Goal: Task Accomplishment & Management: Manage account settings

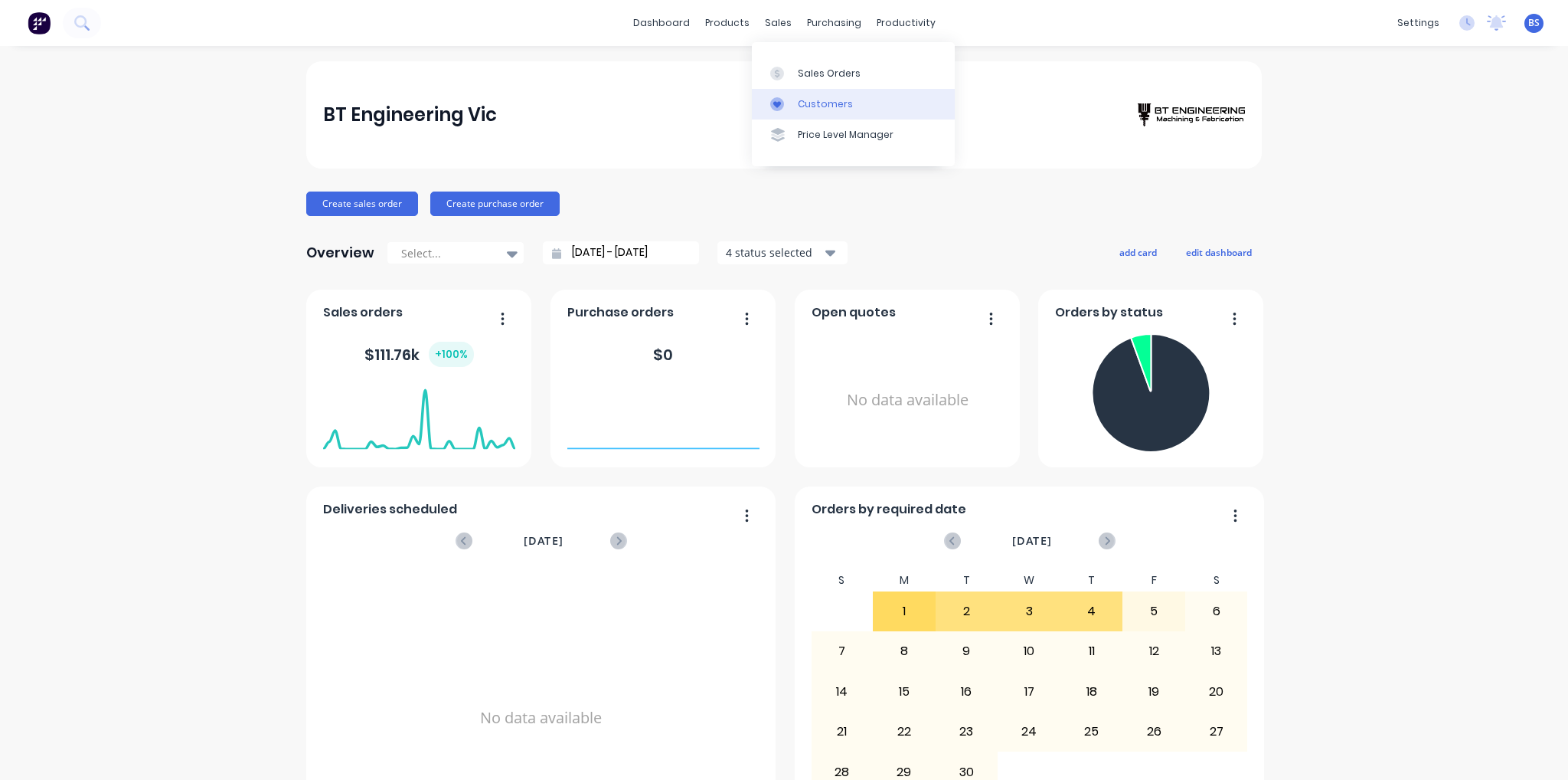
click at [818, 98] on div "Customers" at bounding box center [825, 104] width 55 height 14
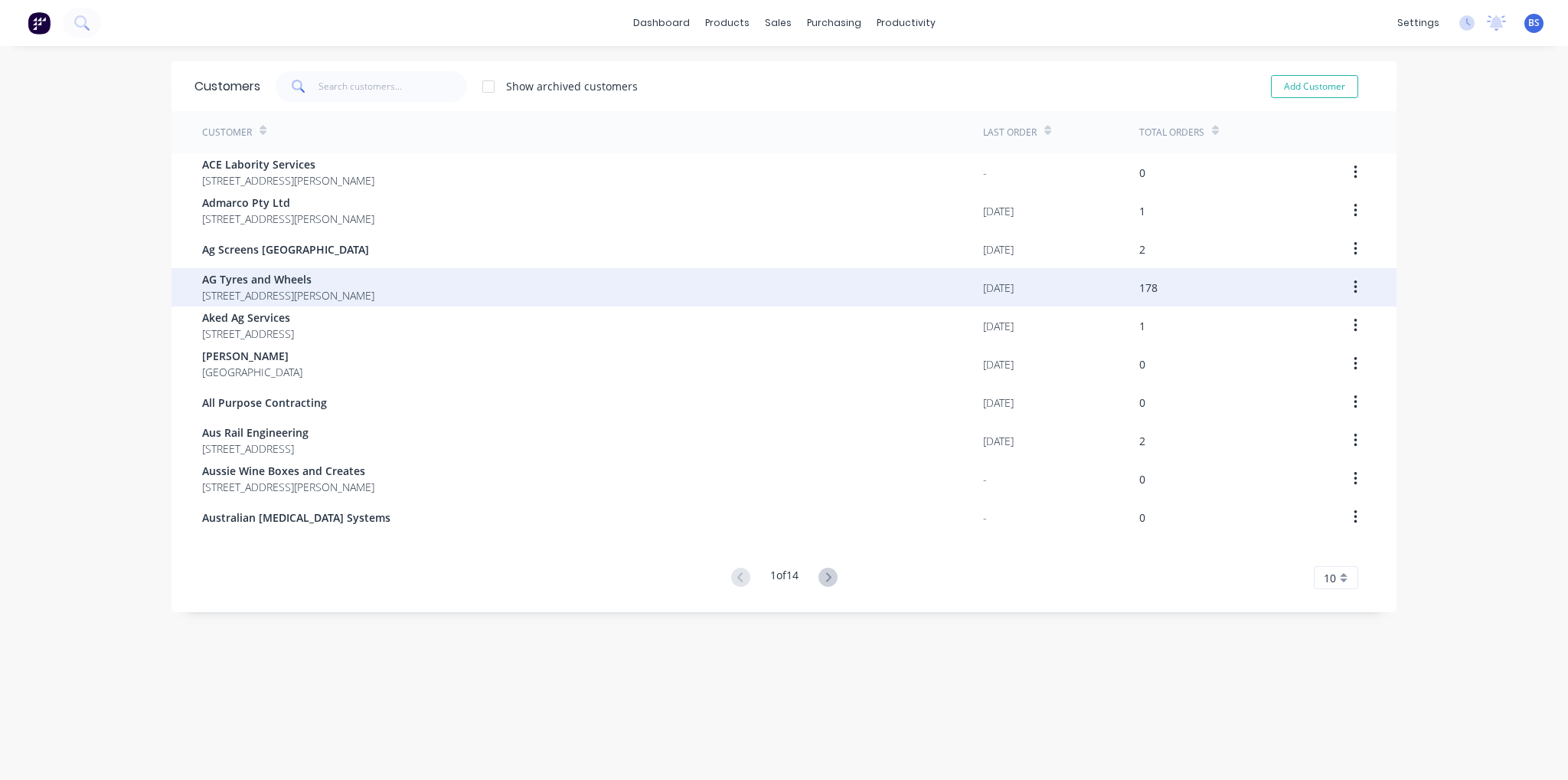
click at [281, 285] on span "AG Tyres and Wheels" at bounding box center [288, 279] width 172 height 16
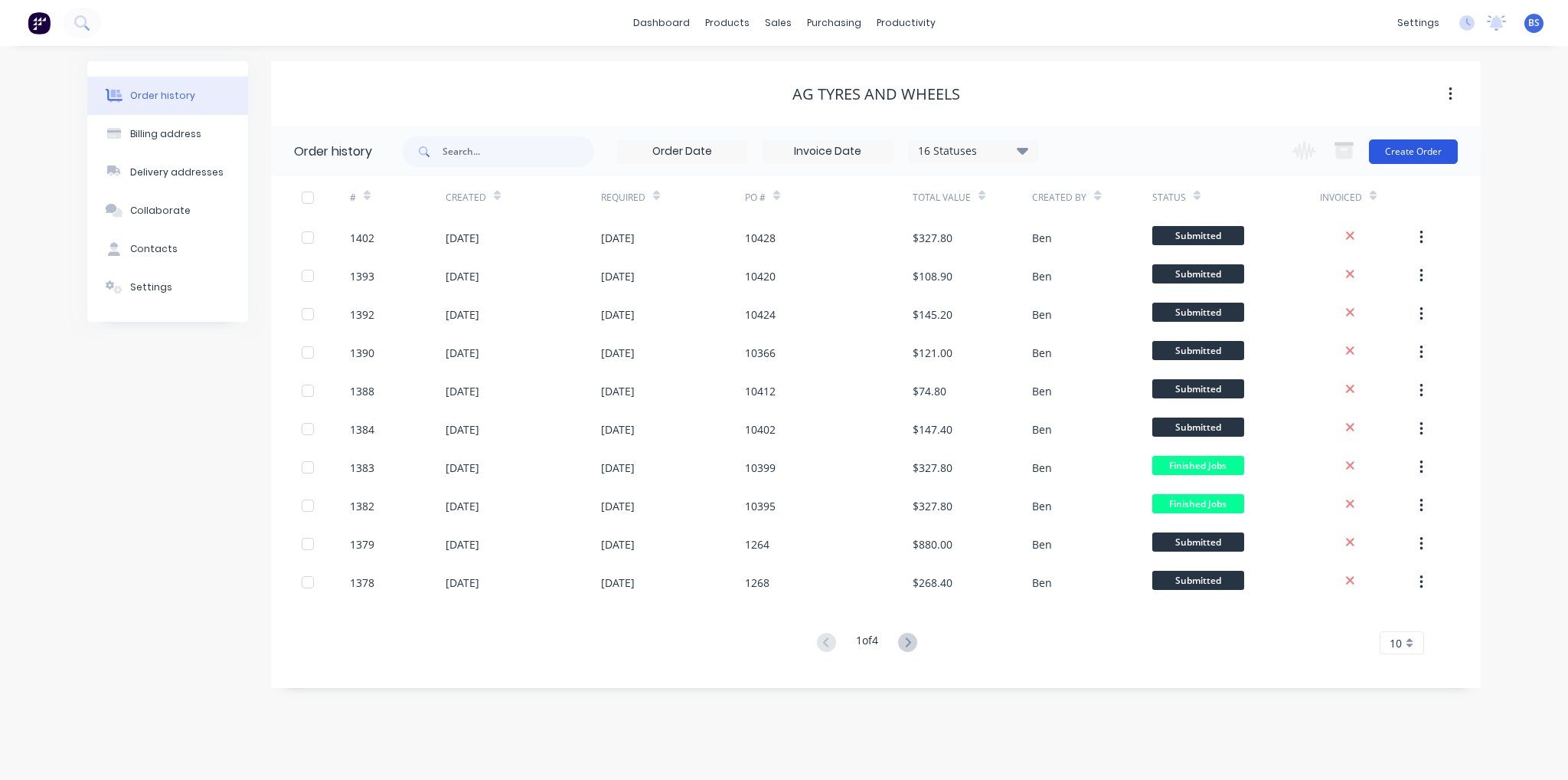
click at [1418, 157] on button "Create Order" at bounding box center [1414, 151] width 89 height 24
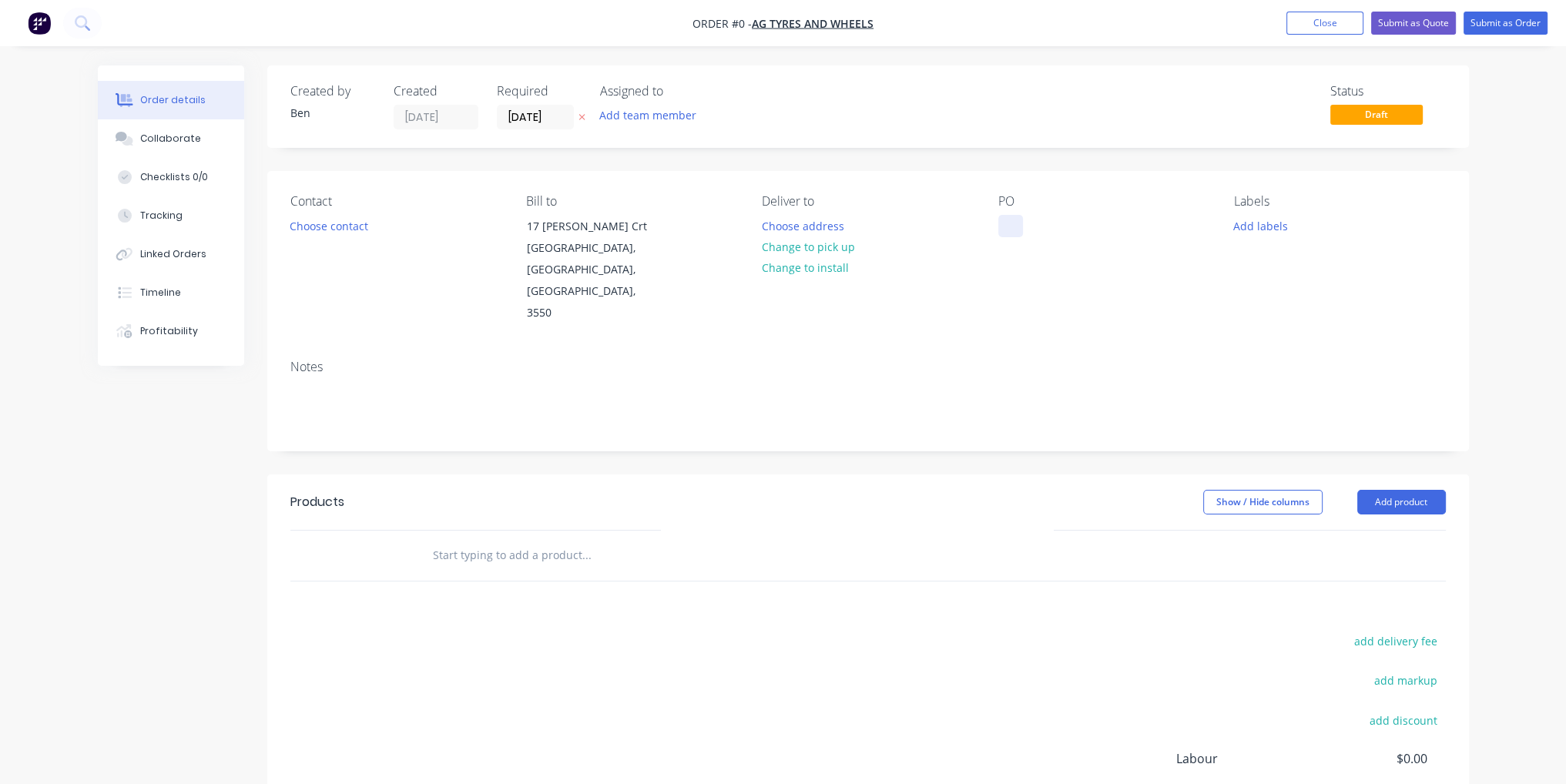
click at [1007, 228] on div at bounding box center [1011, 227] width 25 height 23
click at [1001, 472] on div "Order details Collaborate Checklists 0/0 Tracking Linked Orders Timeline Profit…" at bounding box center [783, 520] width 1402 height 908
click at [1387, 490] on button "Add product" at bounding box center [1401, 502] width 88 height 24
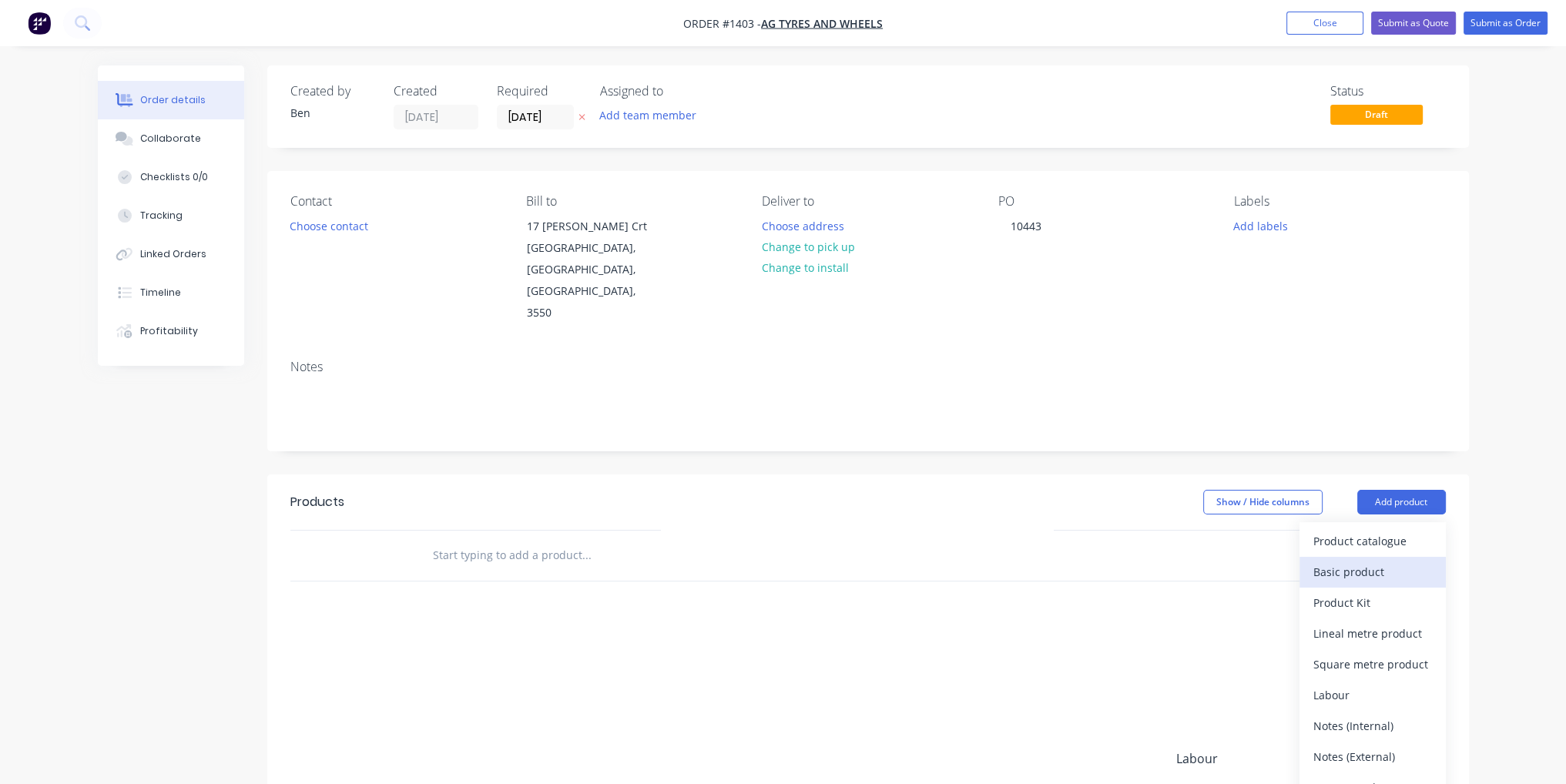
click at [1372, 561] on div "Basic product" at bounding box center [1373, 572] width 119 height 23
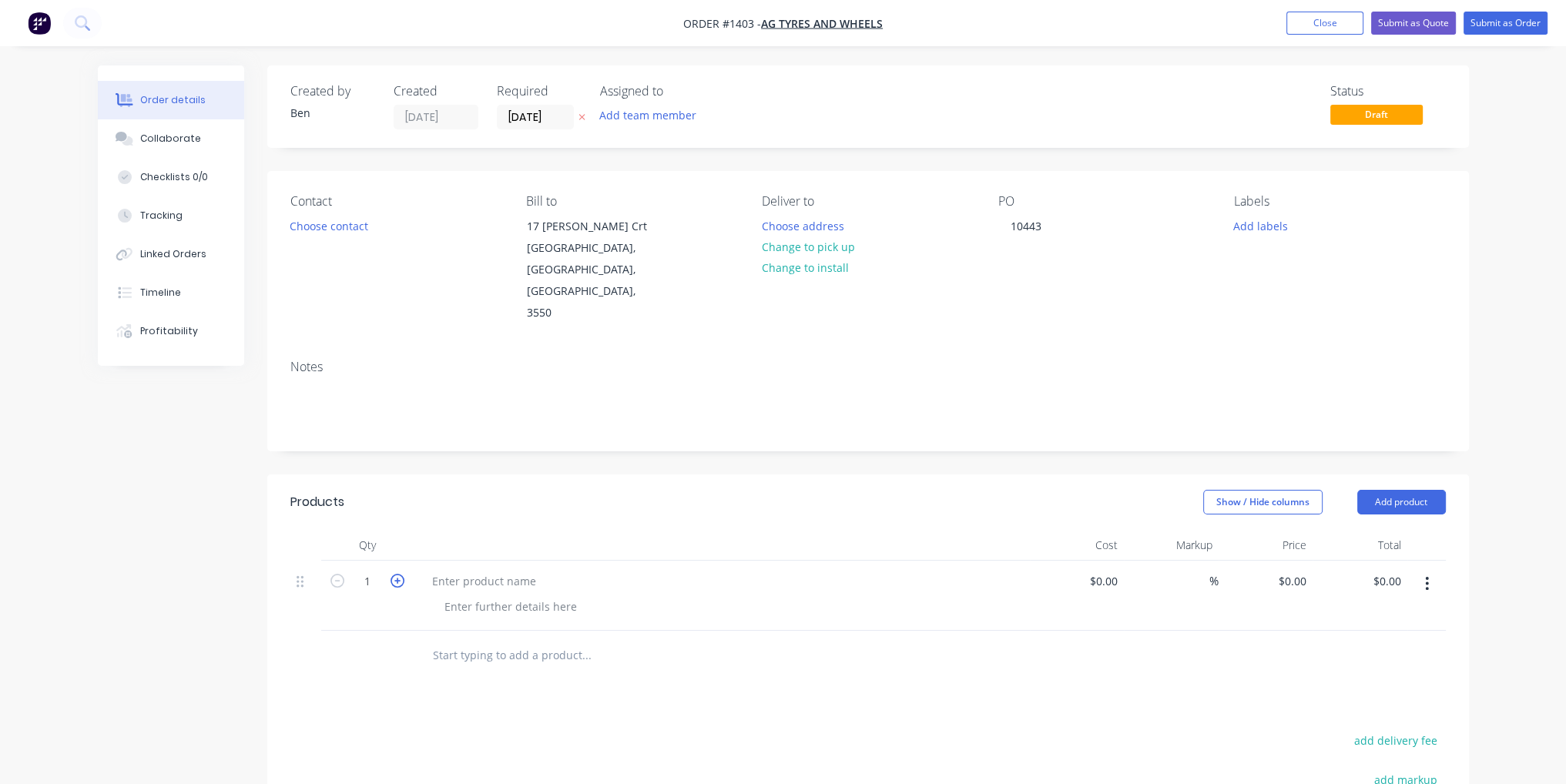
click at [401, 574] on icon "button" at bounding box center [397, 581] width 14 height 14
type input "2"
click at [1399, 490] on button "Add product" at bounding box center [1401, 502] width 88 height 24
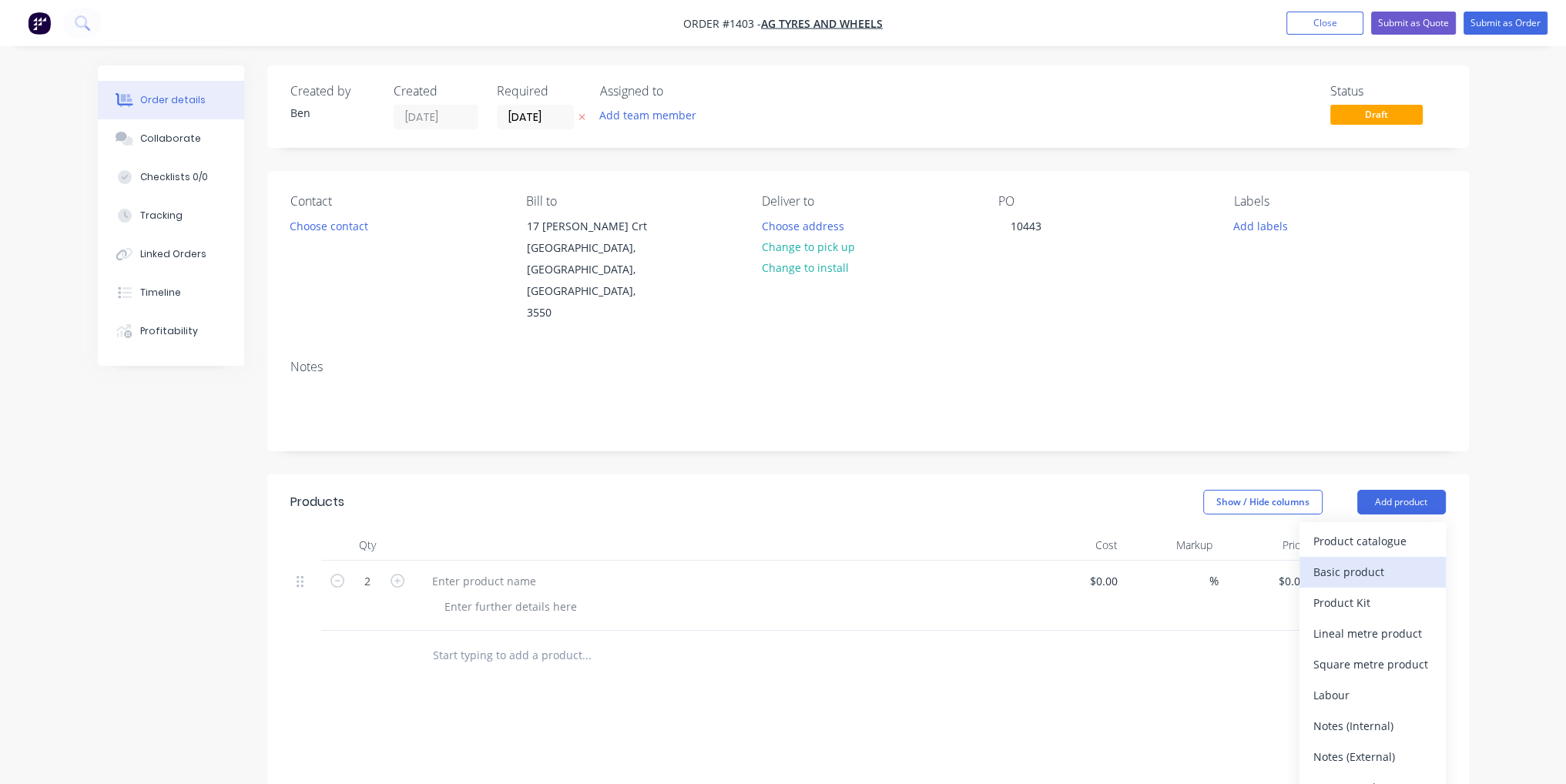
click at [1394, 561] on div "Basic product" at bounding box center [1373, 572] width 119 height 23
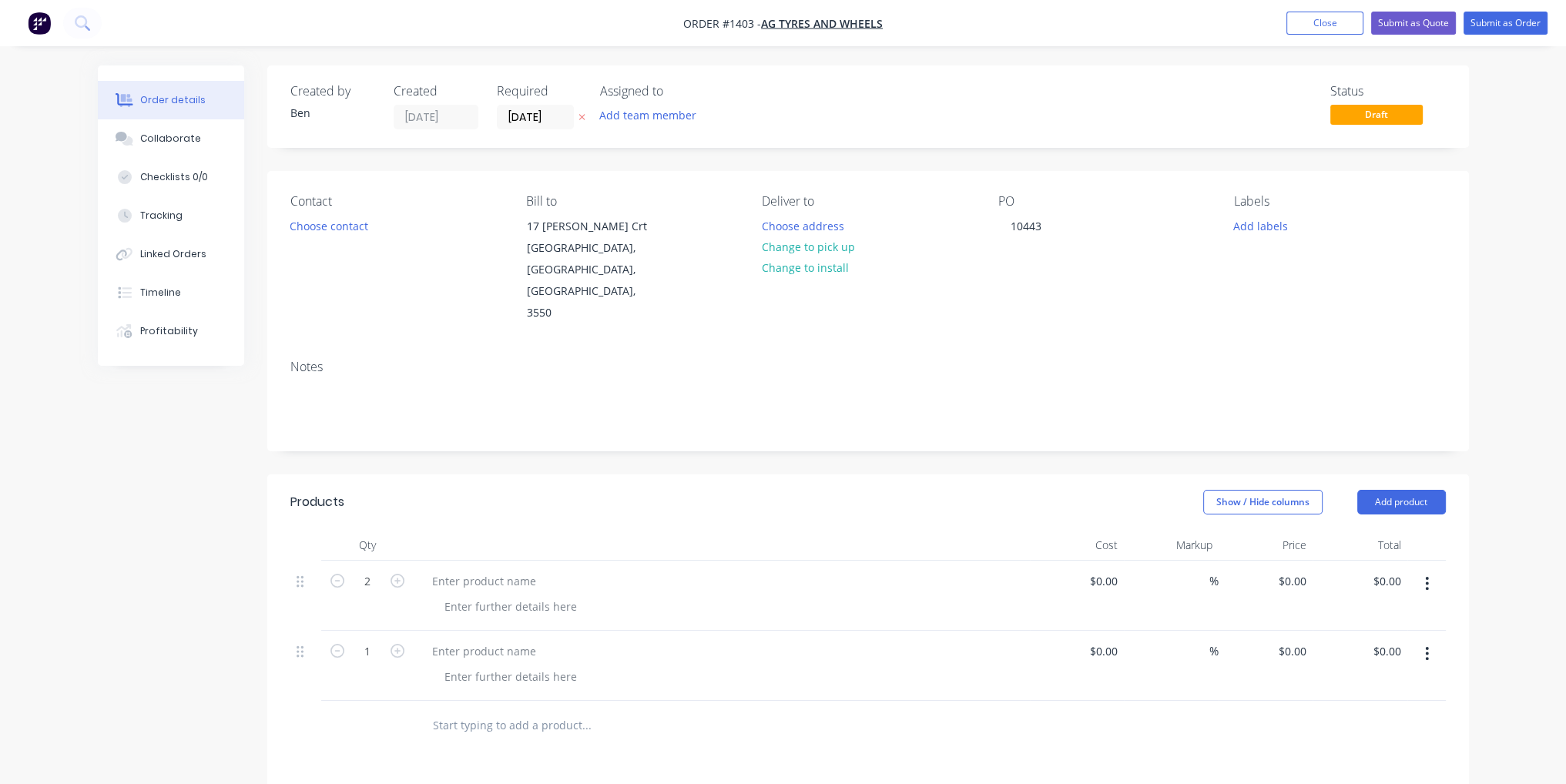
click at [389, 641] on button "button" at bounding box center [397, 649] width 20 height 16
type input "2"
click at [532, 570] on div at bounding box center [484, 581] width 129 height 23
paste div
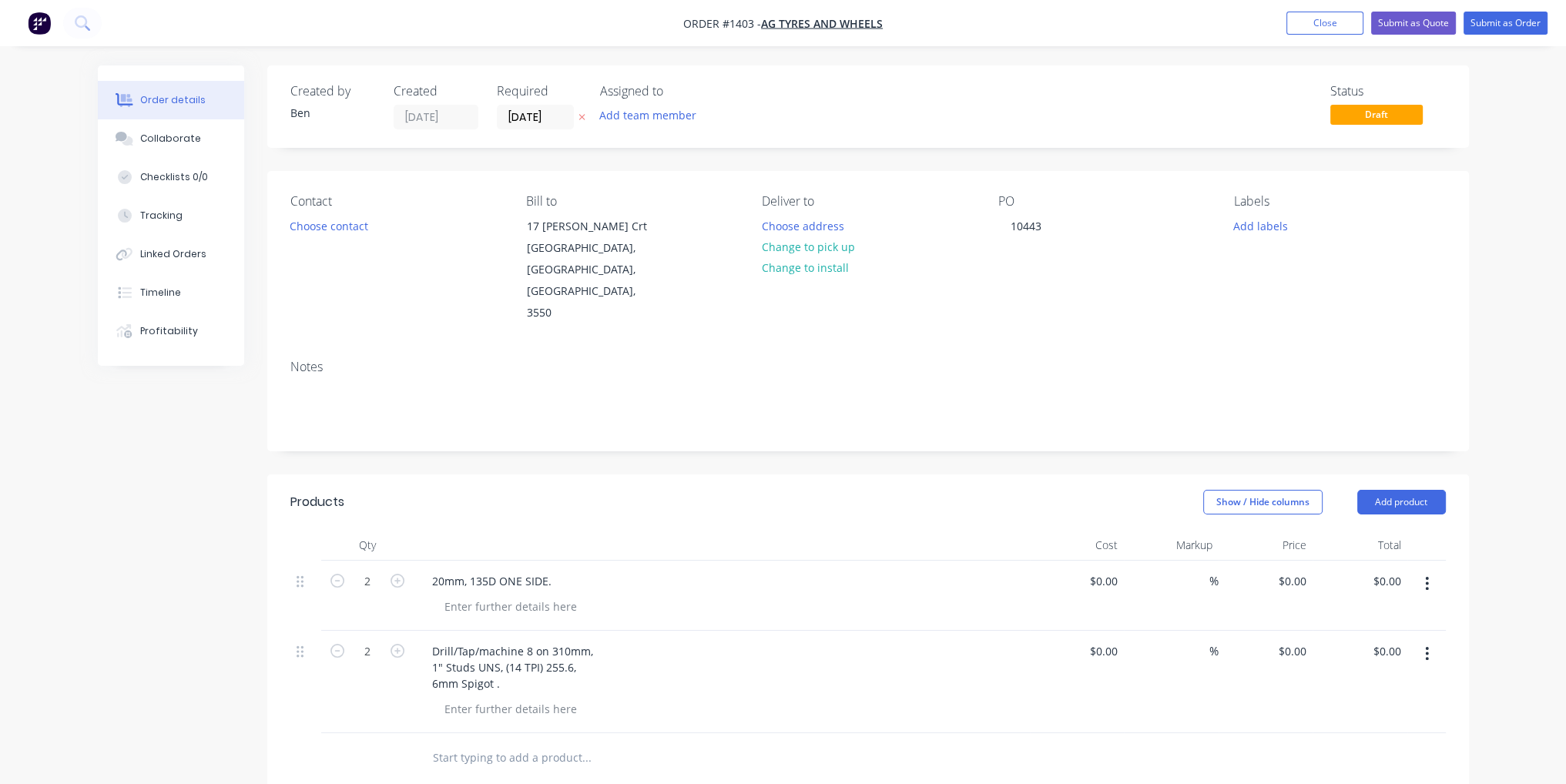
click at [1106, 561] on div "$0.00 $0.00" at bounding box center [1078, 596] width 95 height 70
click at [1105, 561] on div at bounding box center [1078, 596] width 95 height 70
type input "$2.00"
type input "$4.00"
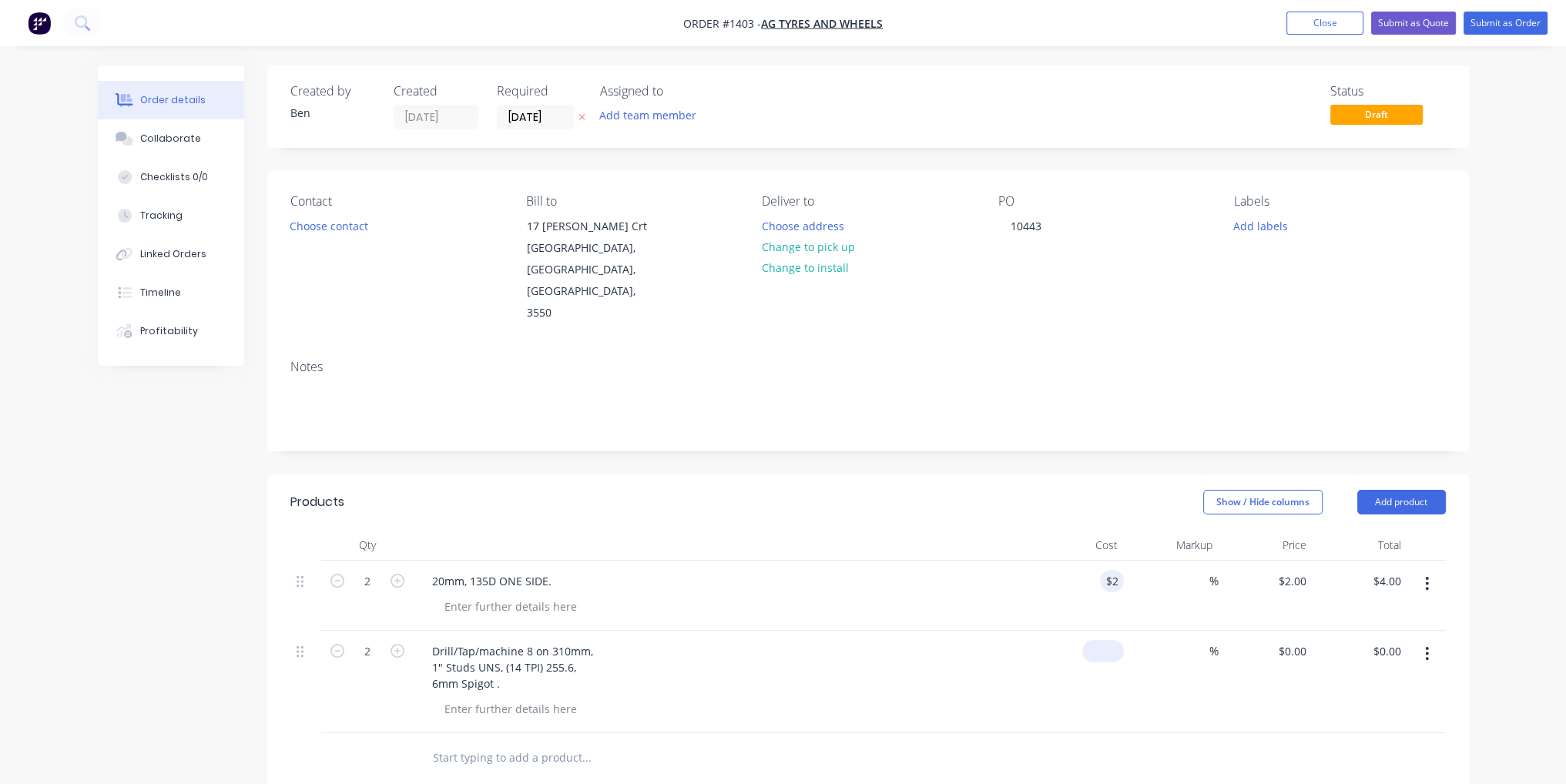
click at [1098, 631] on div "$0.00" at bounding box center [1078, 682] width 95 height 102
type input "2"
type input "$0.00"
click at [1108, 570] on input "2" at bounding box center [1115, 581] width 18 height 23
type input "$45.00"
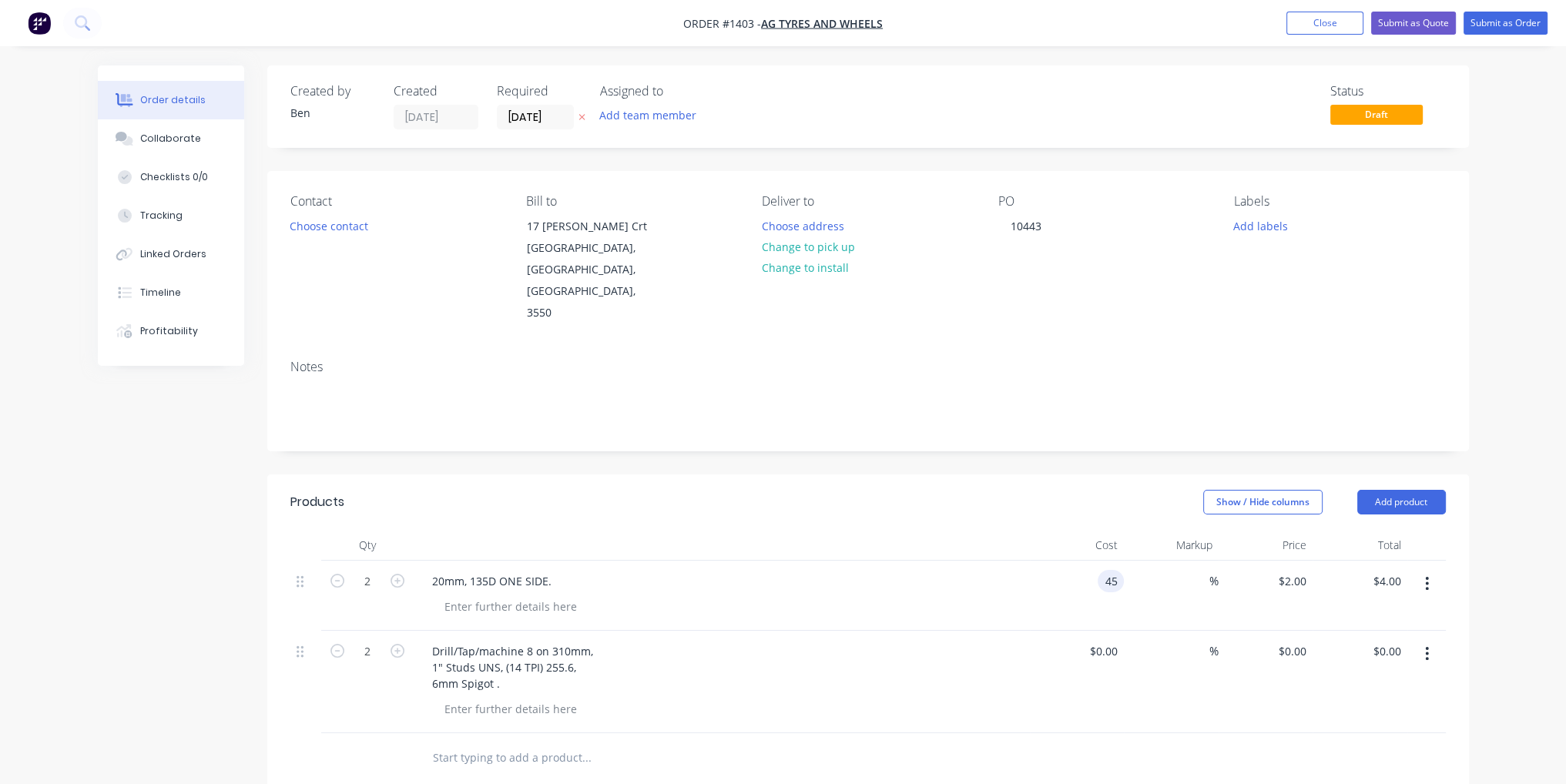
type input "$45.00"
type input "$90.00"
click at [1103, 631] on div "$0.00 $0.00" at bounding box center [1078, 682] width 95 height 102
click at [1103, 640] on div "0 $0.00" at bounding box center [1103, 651] width 42 height 23
type input "$300.00"
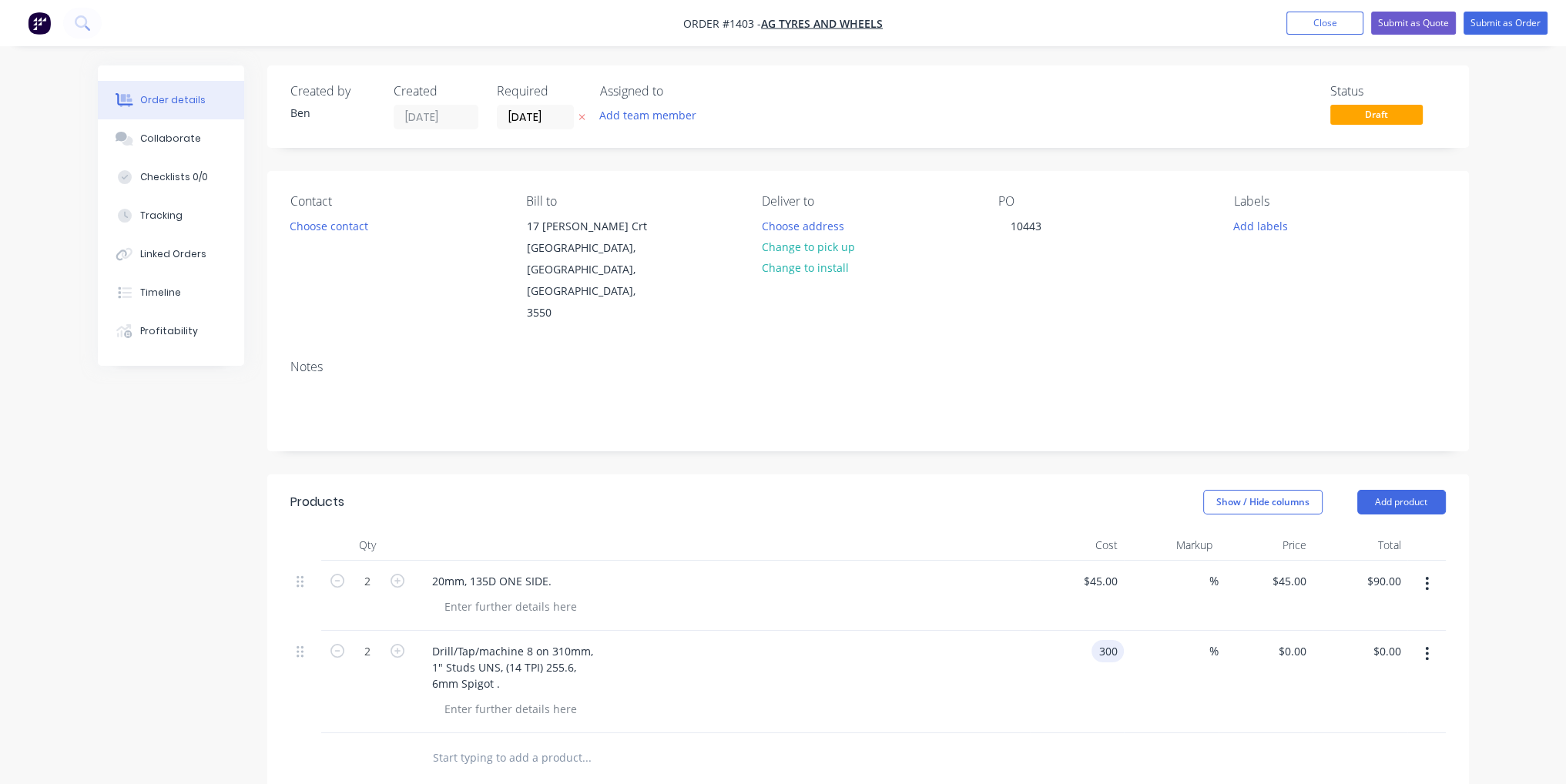
type input "$300.00"
type input "$600.00"
click at [1146, 686] on div "%" at bounding box center [1171, 682] width 95 height 102
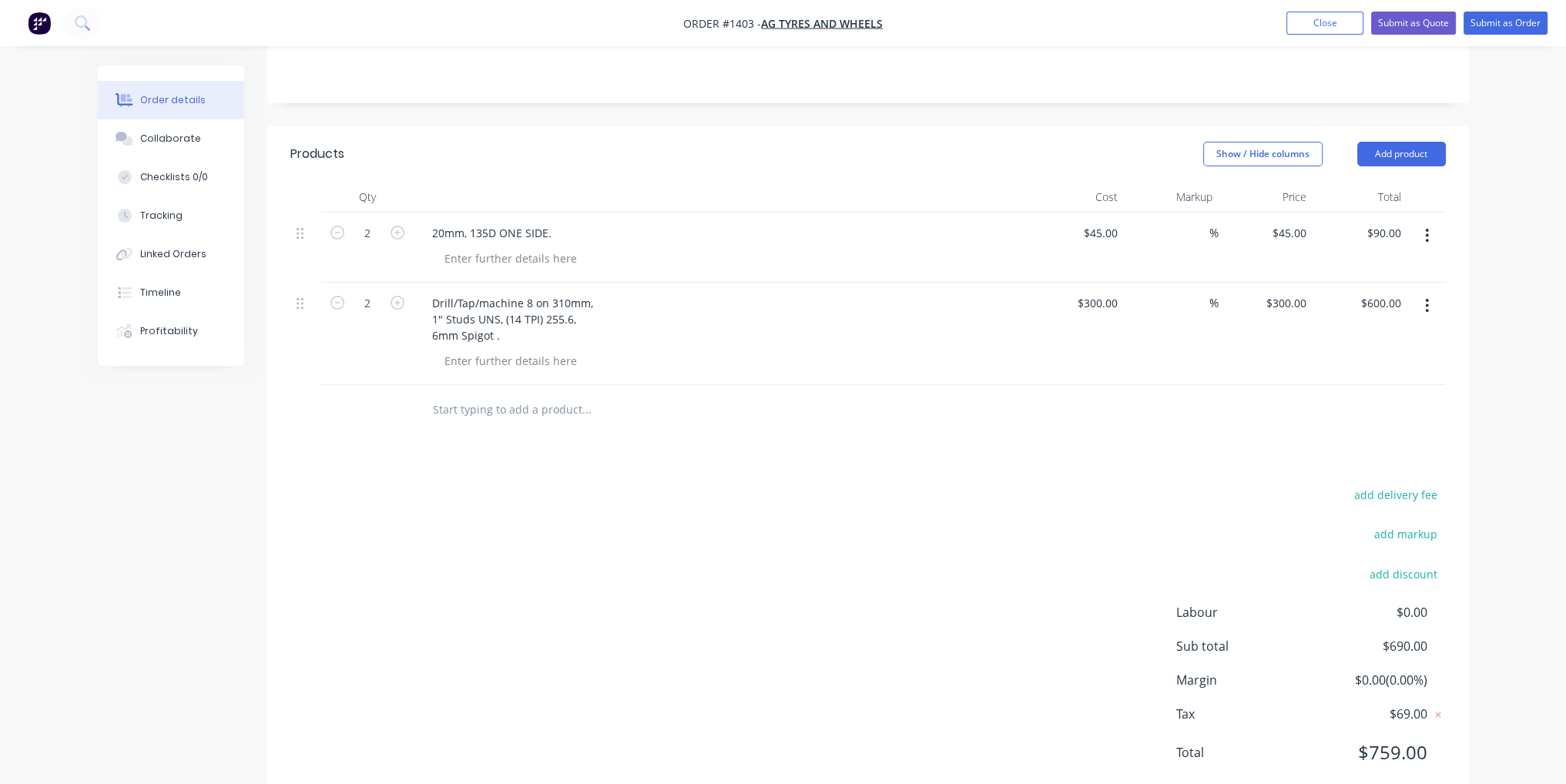
scroll to position [40, 0]
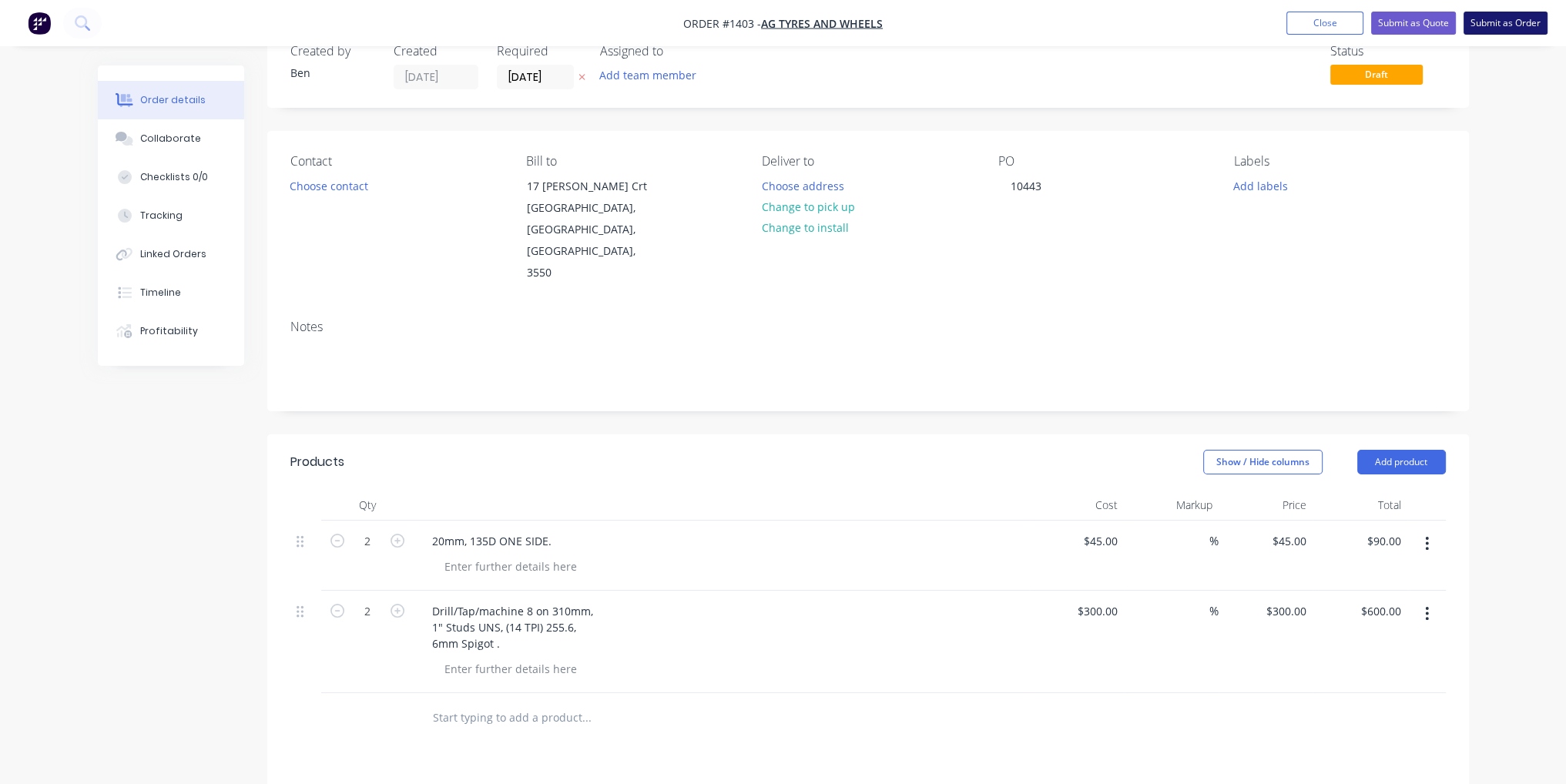
click at [1480, 29] on button "Submit as Order" at bounding box center [1506, 23] width 84 height 23
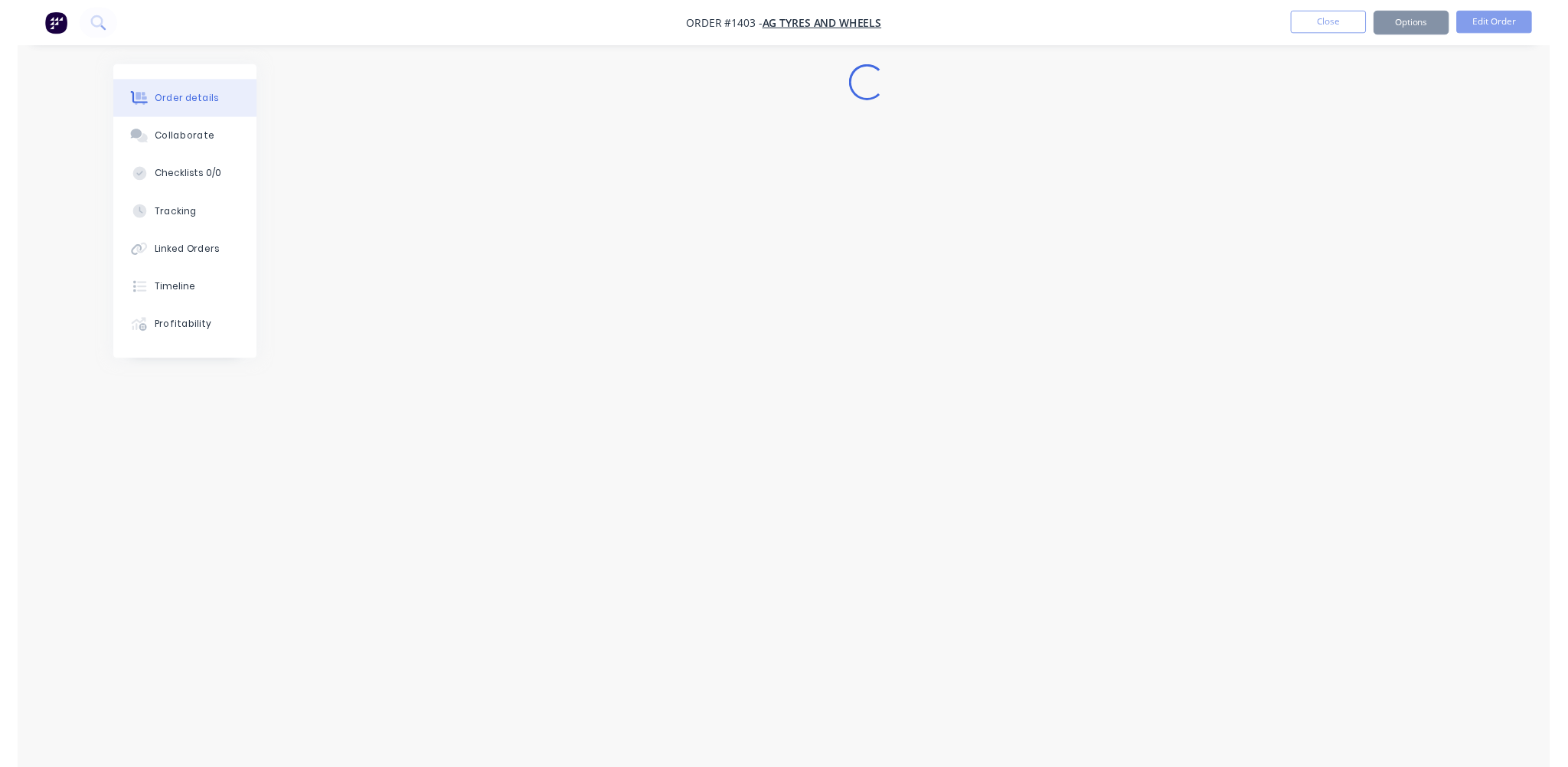
scroll to position [0, 0]
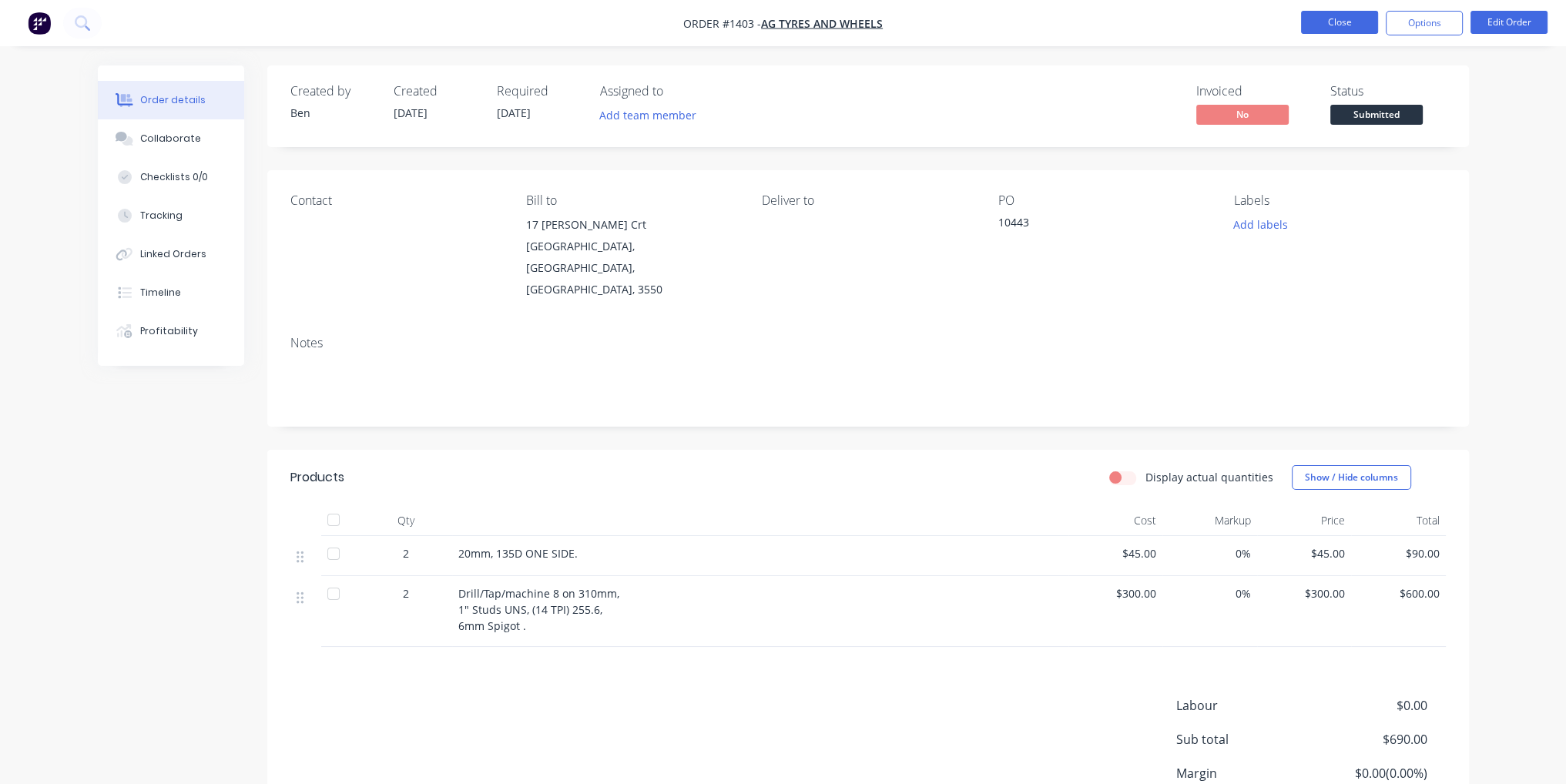
click at [1358, 19] on button "Close" at bounding box center [1339, 22] width 77 height 23
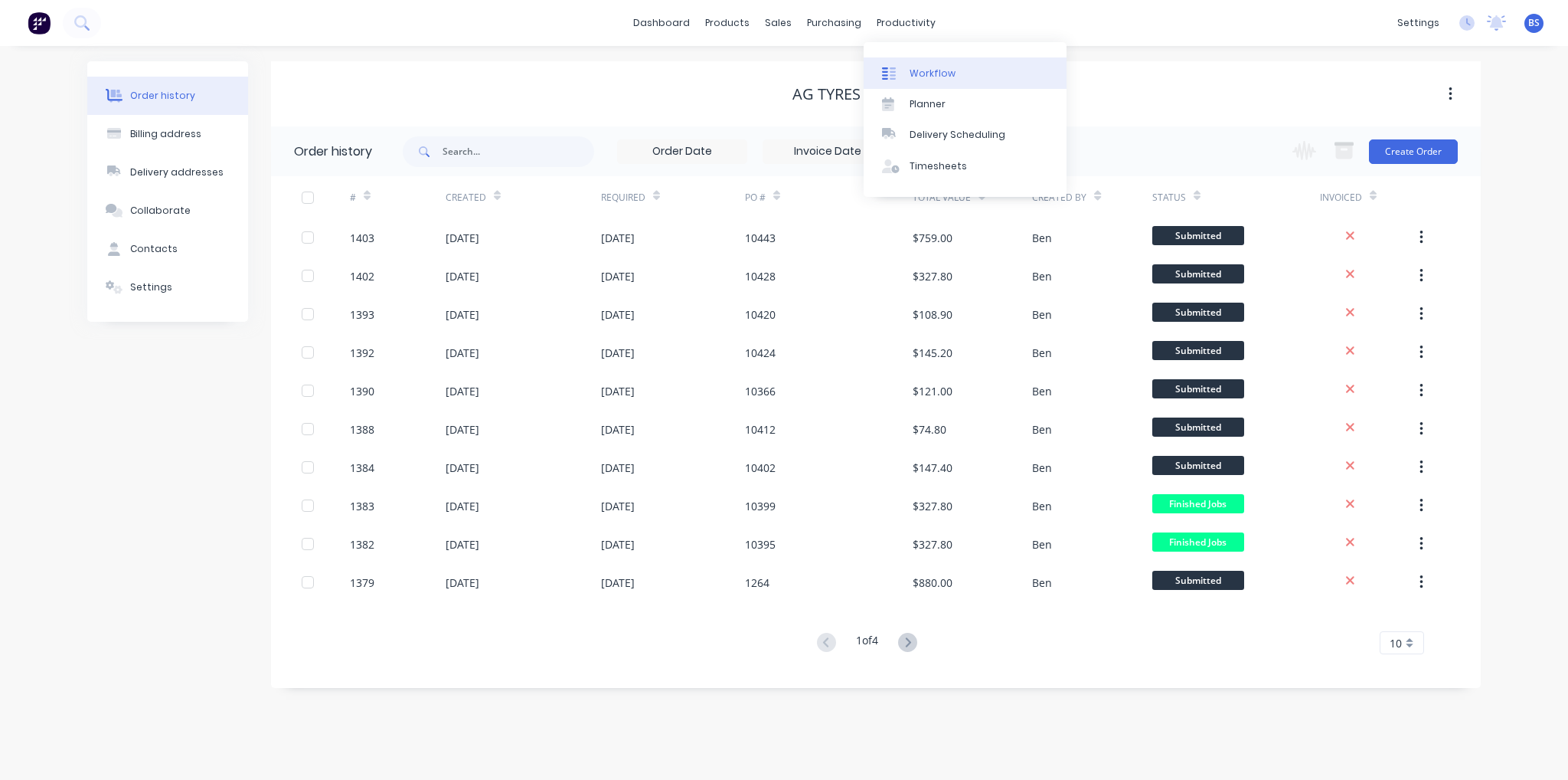
click at [968, 76] on link "Workflow" at bounding box center [965, 72] width 203 height 30
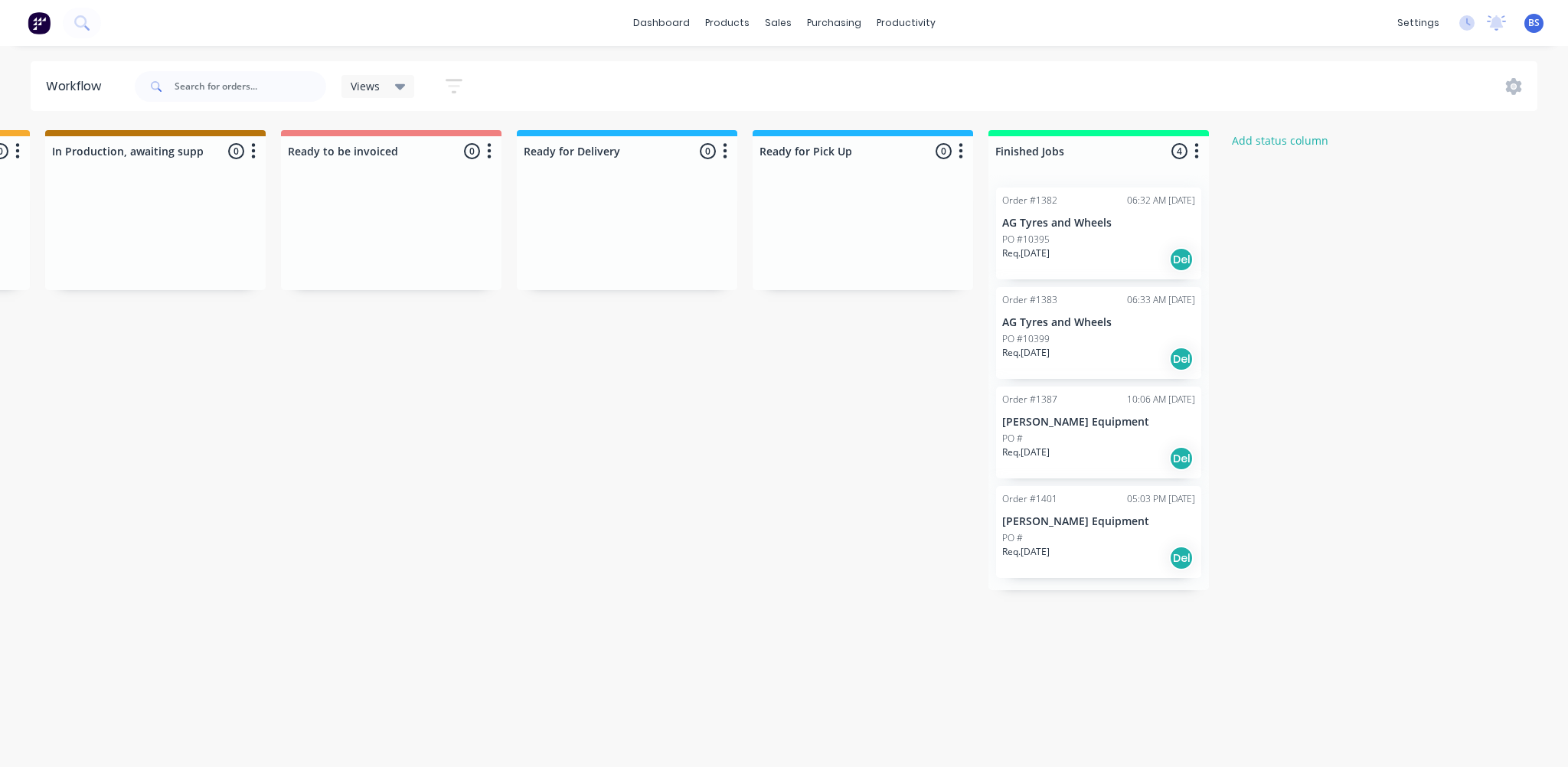
scroll to position [0, 945]
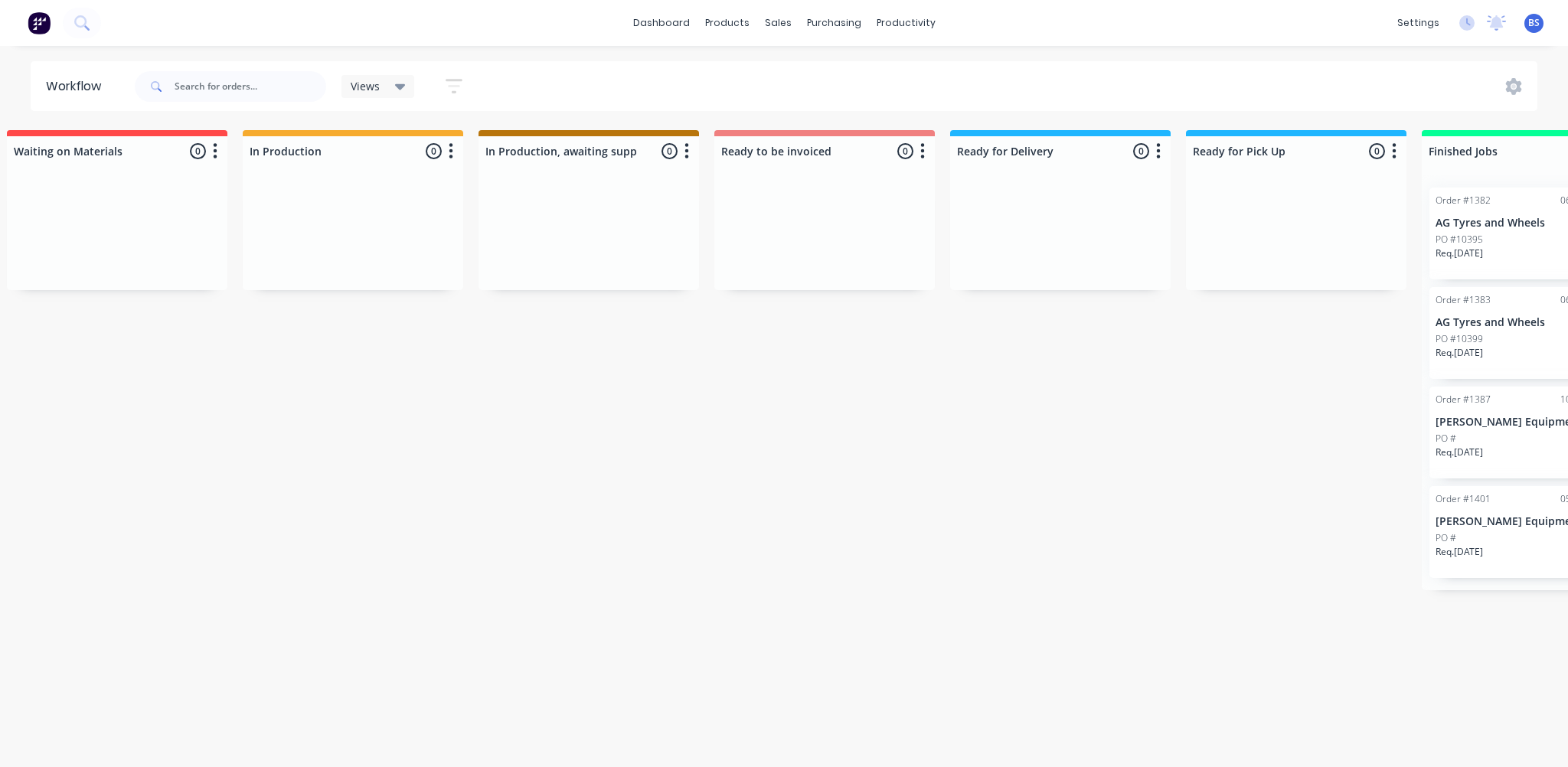
scroll to position [0, 986]
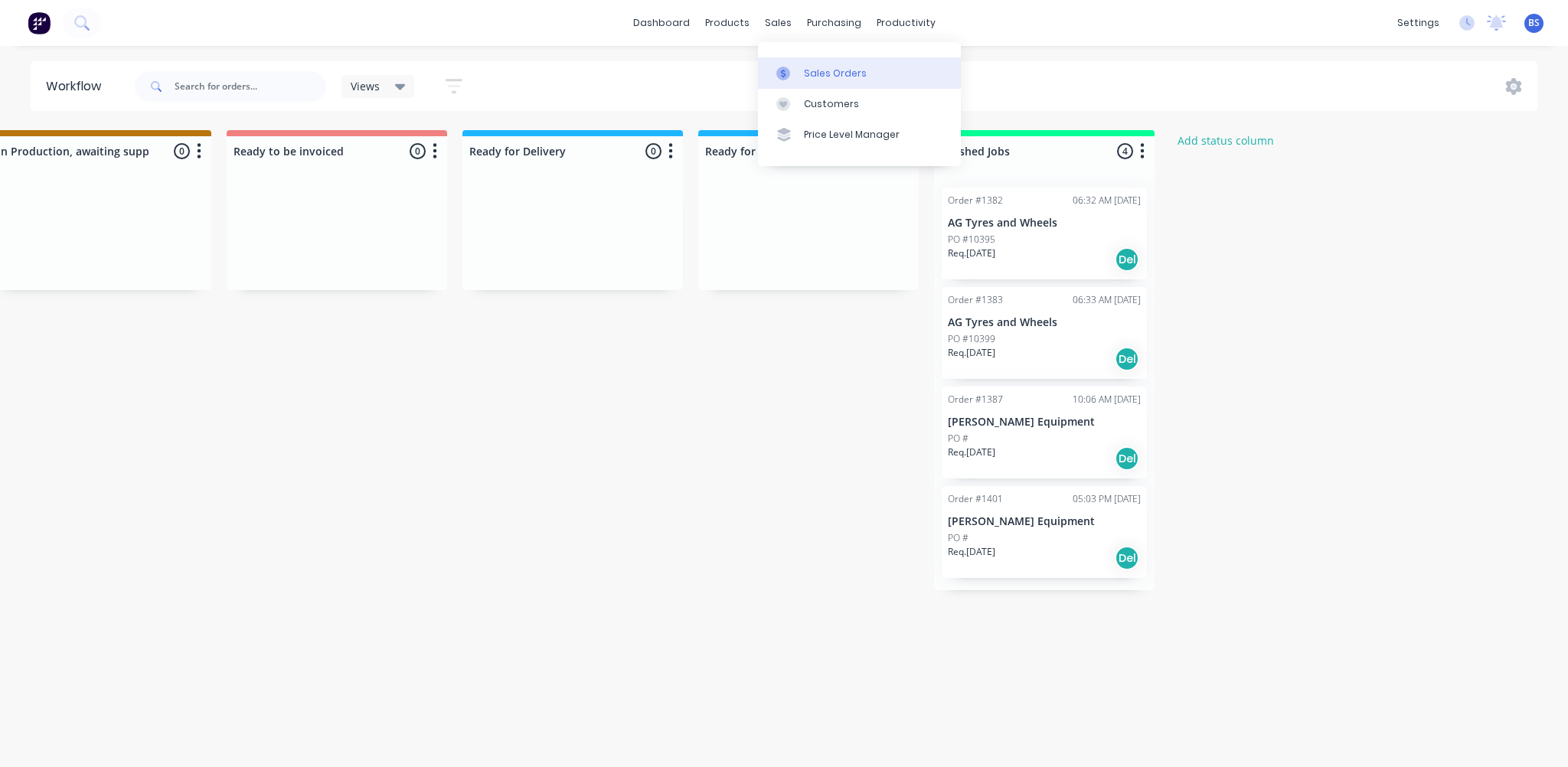
click at [807, 70] on div "Sales Orders" at bounding box center [835, 74] width 63 height 14
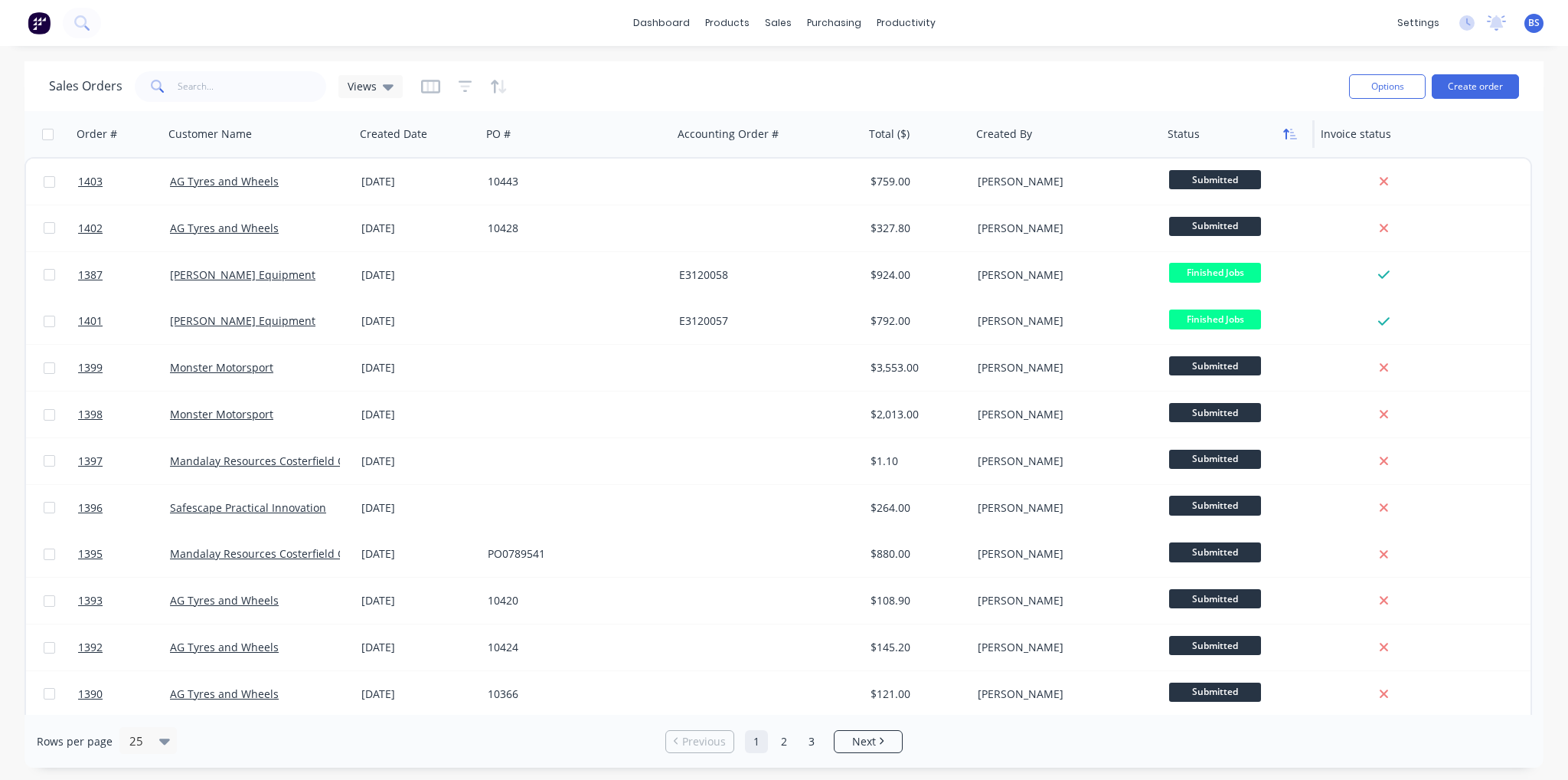
click at [1283, 142] on button "button" at bounding box center [1290, 134] width 23 height 23
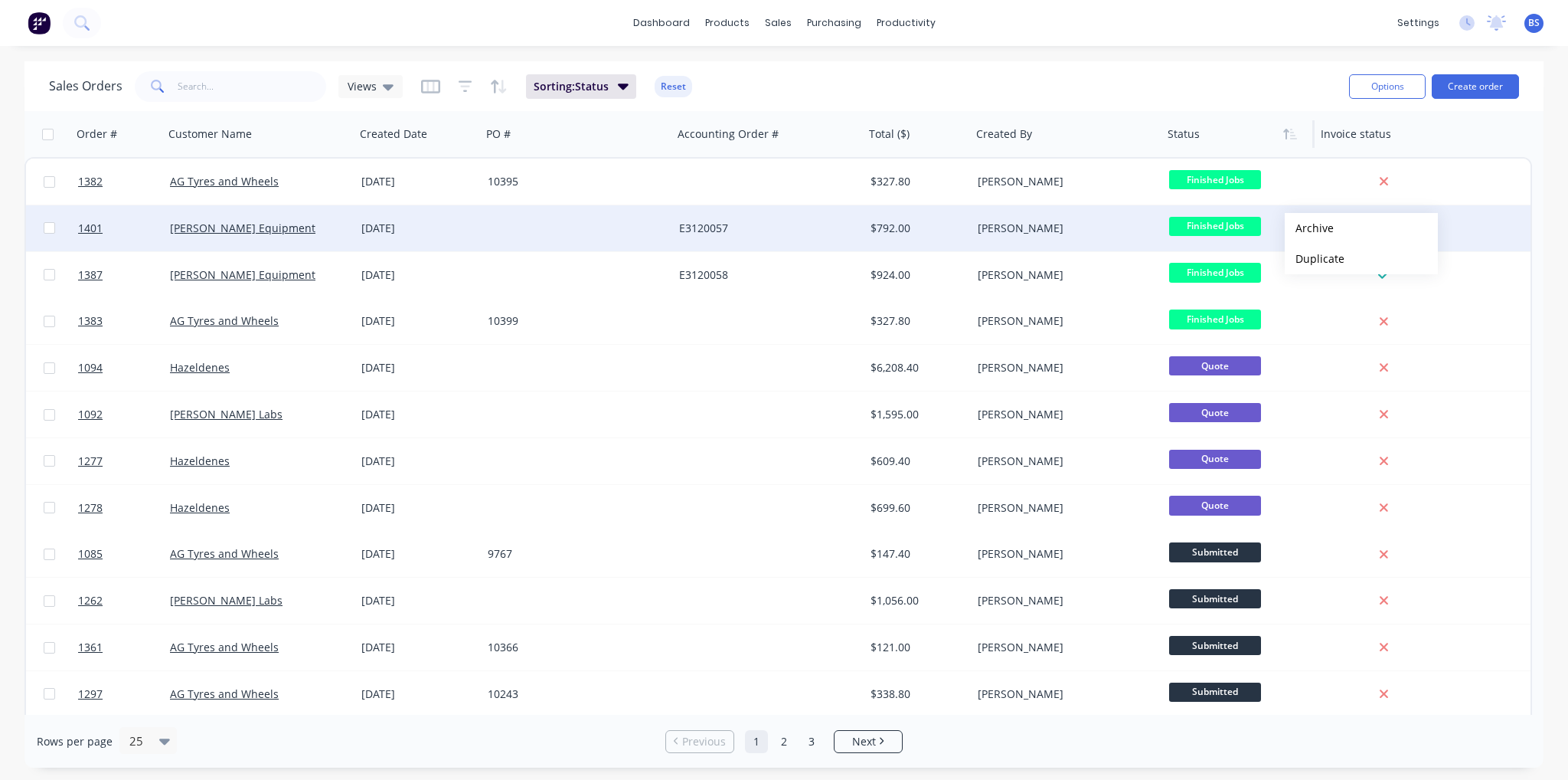
click at [1310, 228] on button "Archive" at bounding box center [1362, 228] width 153 height 30
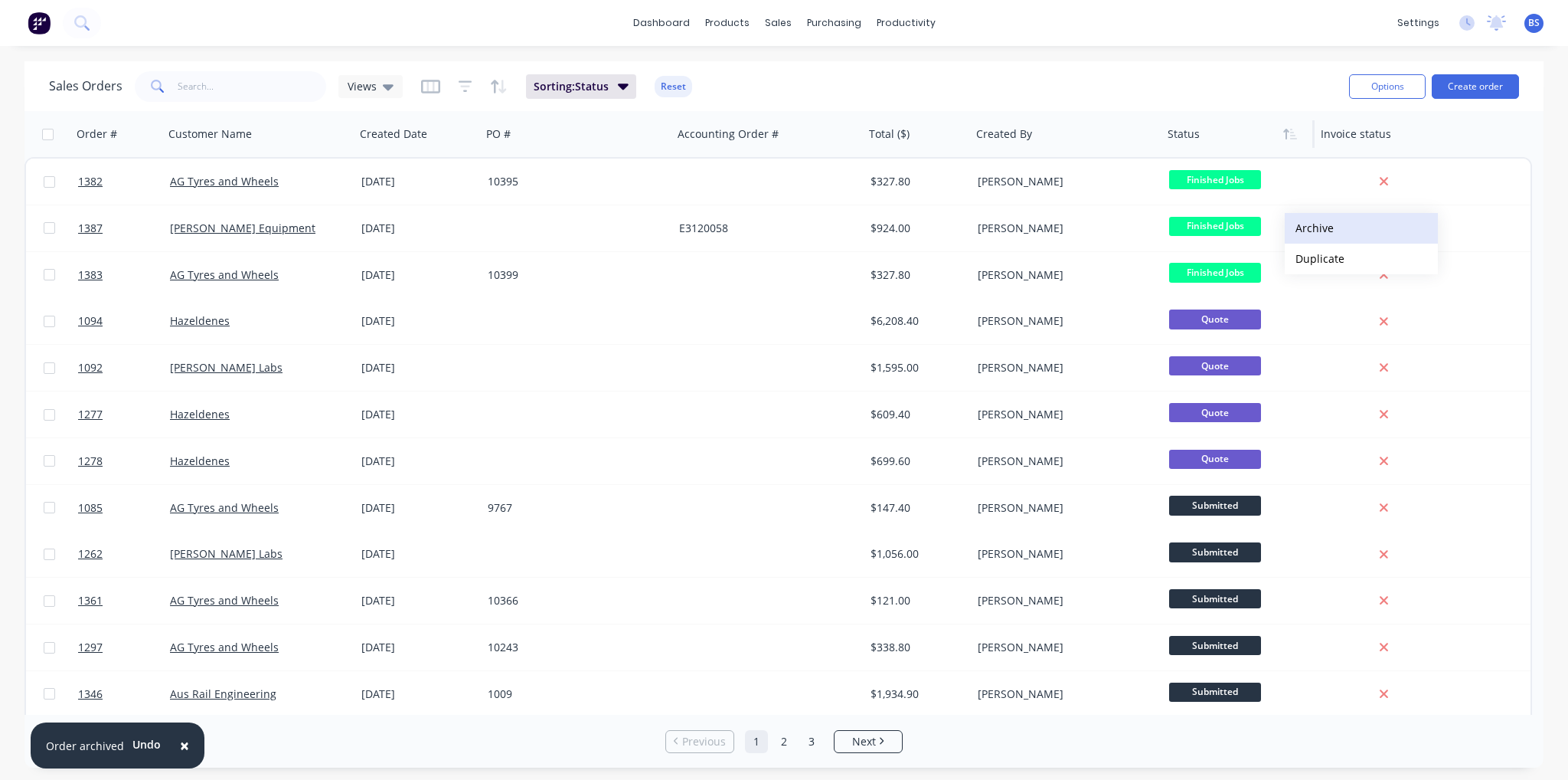
click at [1312, 228] on button "Archive" at bounding box center [1362, 228] width 153 height 30
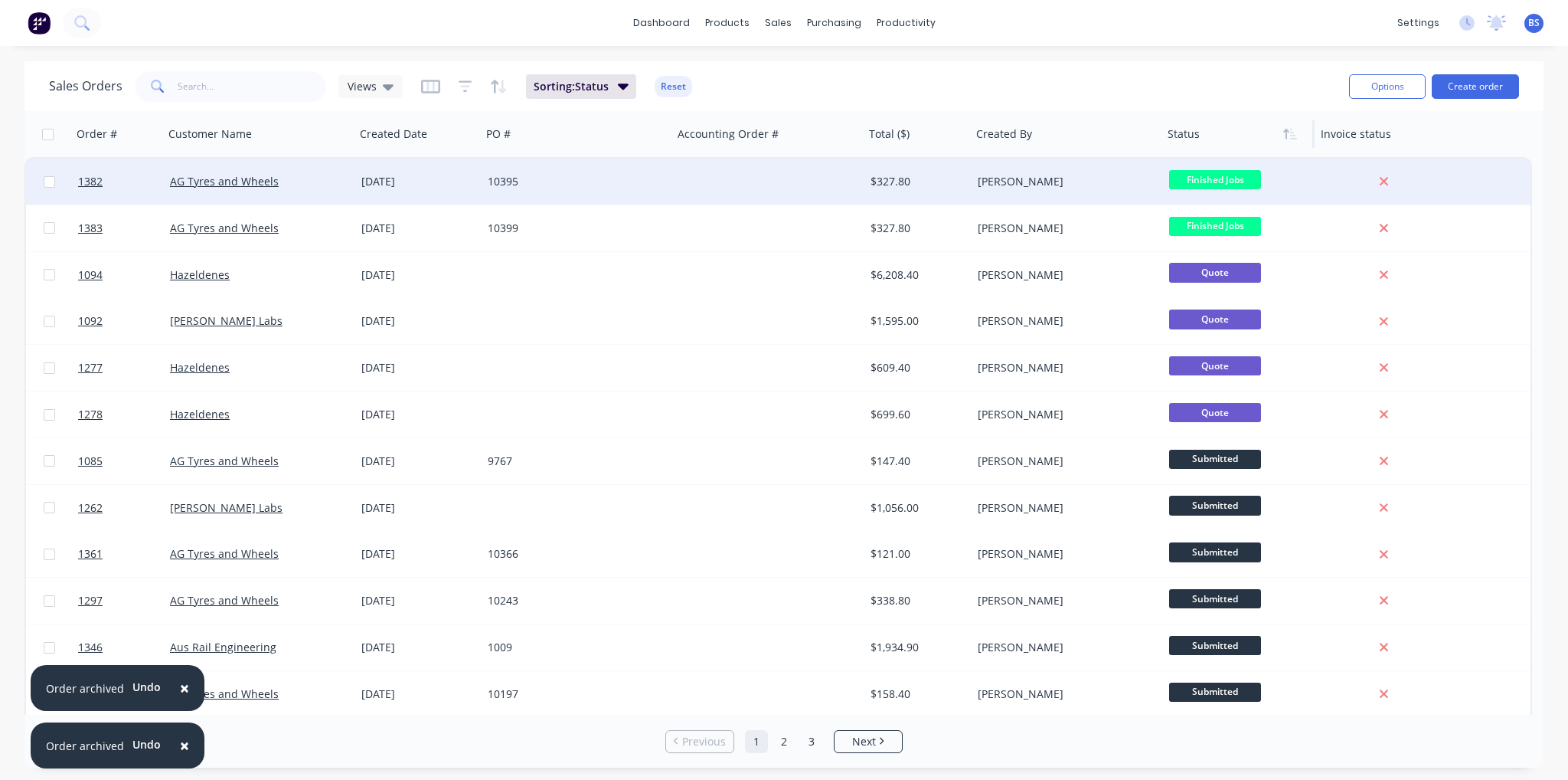
click at [405, 200] on div "[DATE]" at bounding box center [418, 181] width 126 height 46
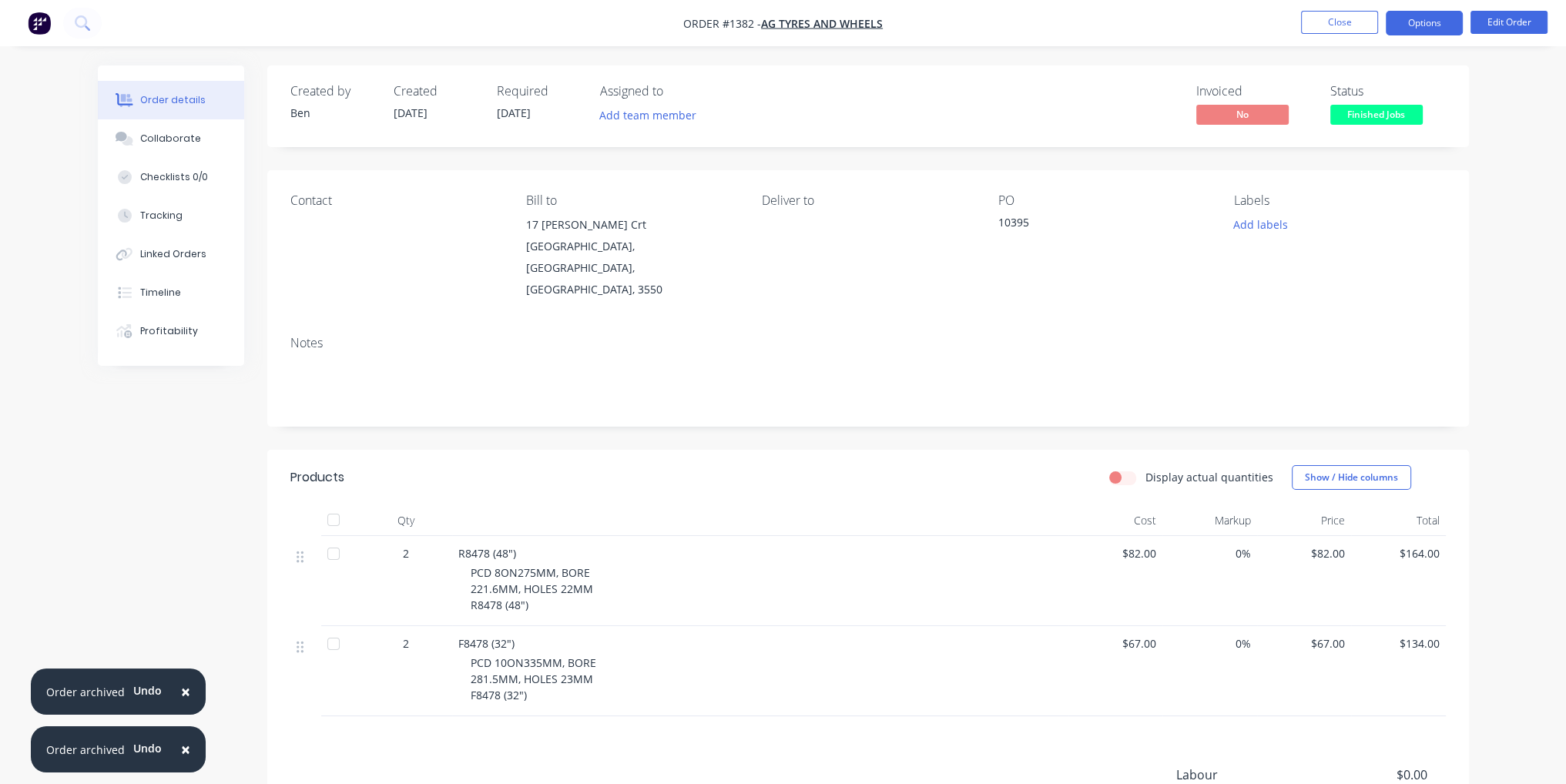
click at [1432, 22] on button "Options" at bounding box center [1424, 23] width 77 height 24
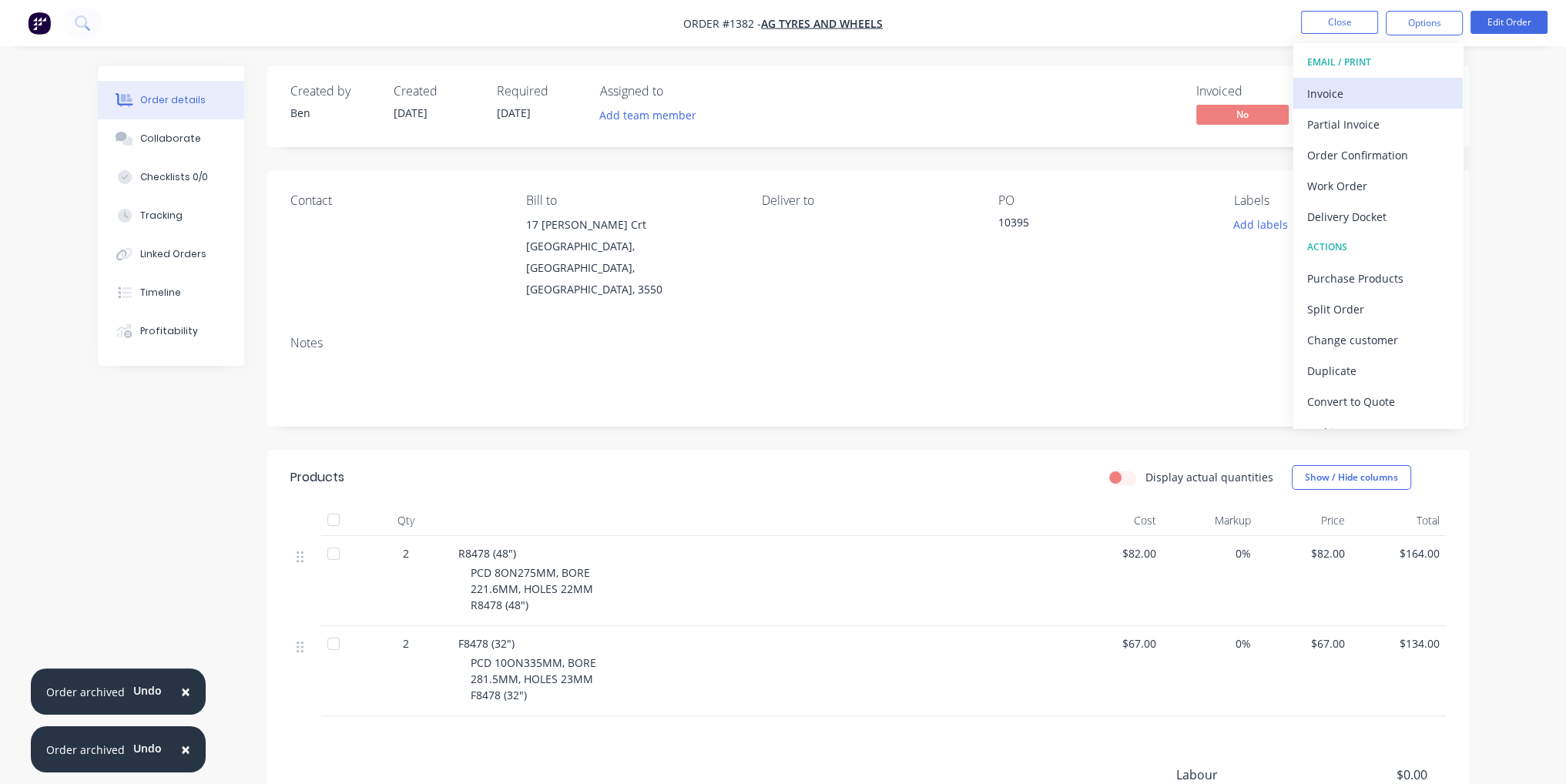
click at [1372, 96] on div "Invoice" at bounding box center [1378, 94] width 142 height 23
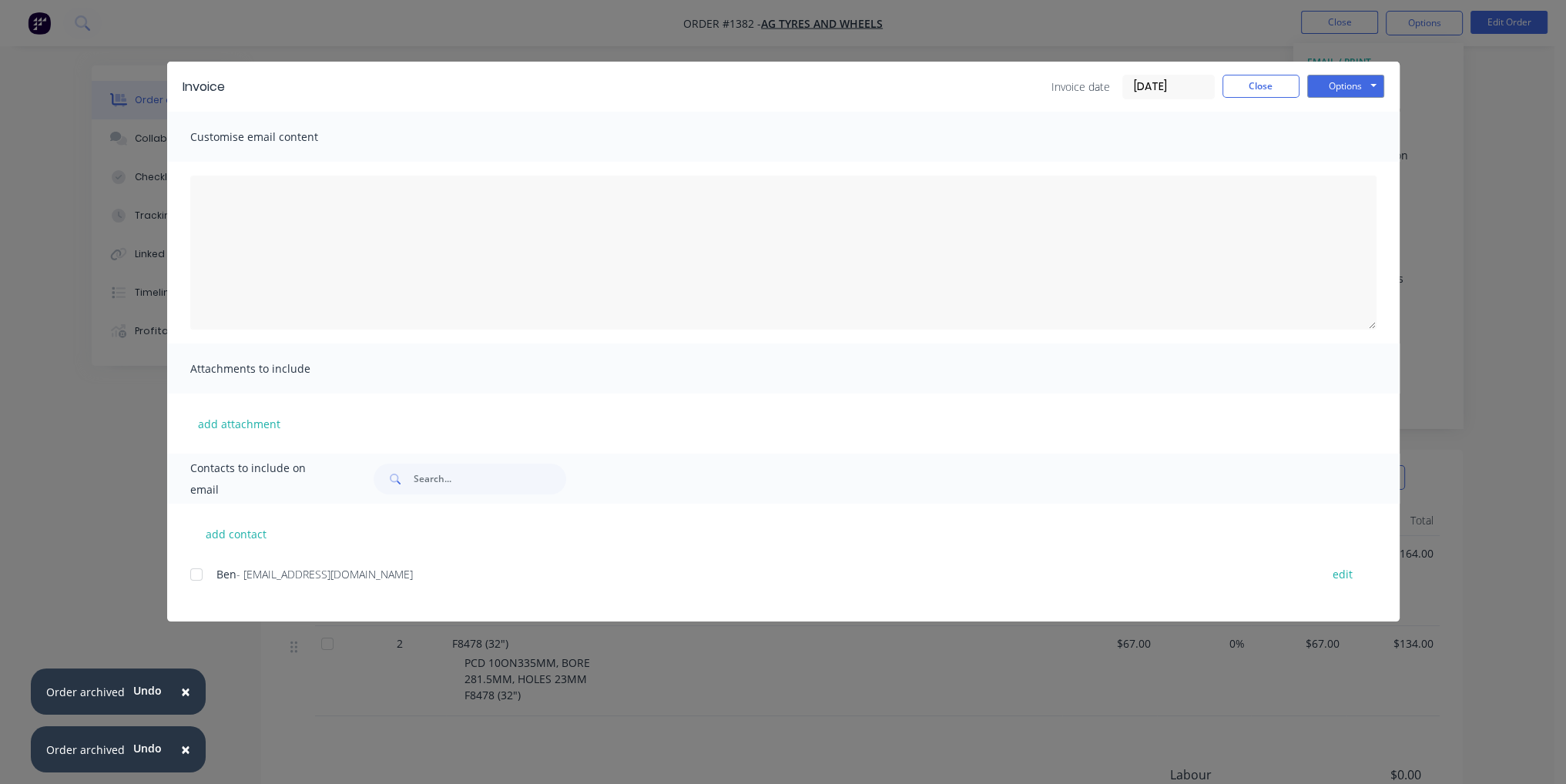
click at [195, 580] on div at bounding box center [196, 574] width 31 height 31
click at [1346, 98] on div "Options Preview Print Email" at bounding box center [1345, 87] width 77 height 24
click at [1350, 94] on button "Options" at bounding box center [1345, 86] width 77 height 23
click at [1352, 171] on button "Email" at bounding box center [1356, 164] width 99 height 25
click at [1263, 86] on button "Close" at bounding box center [1261, 86] width 77 height 23
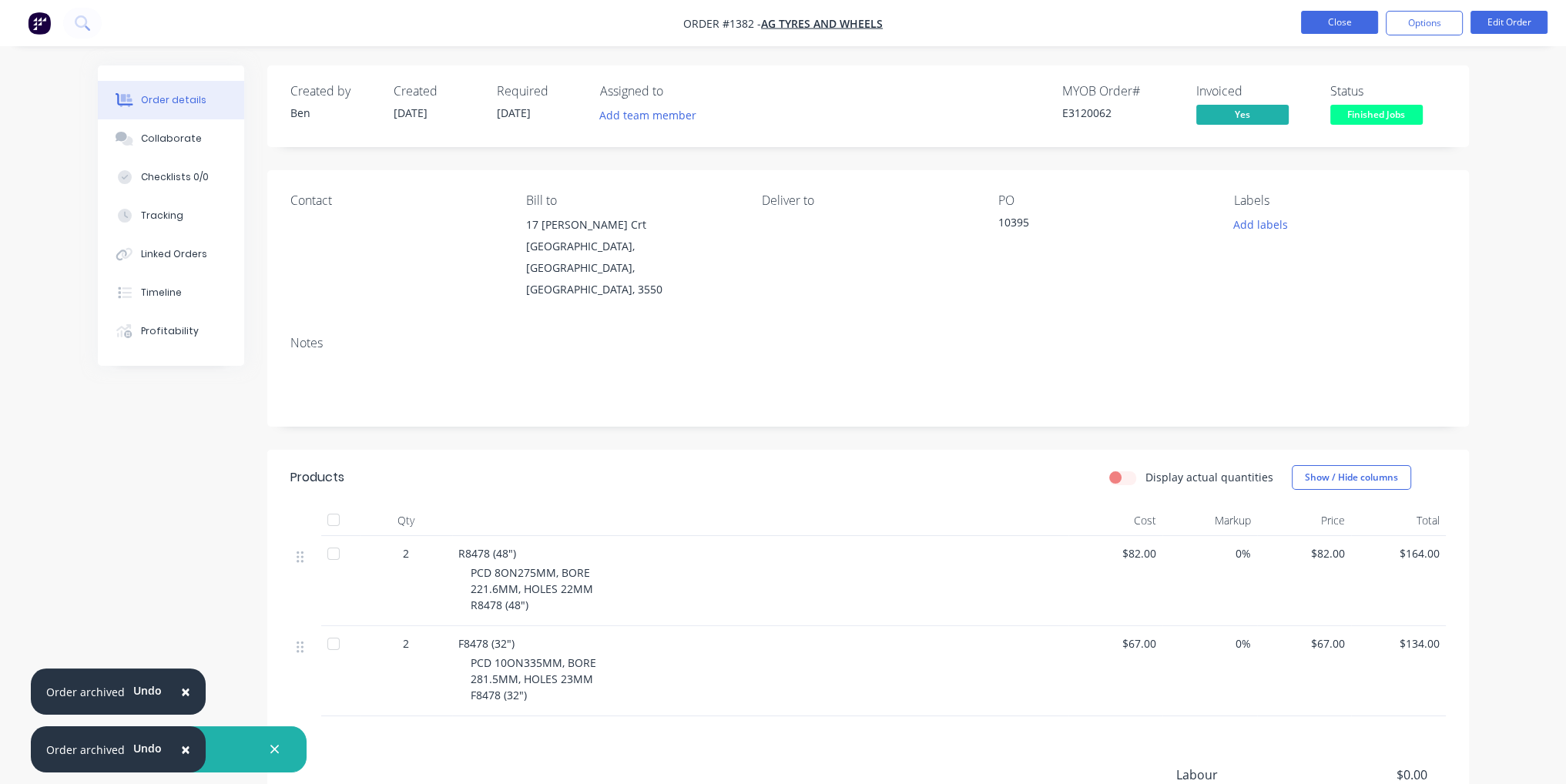
click at [1344, 23] on button "Close" at bounding box center [1339, 22] width 77 height 23
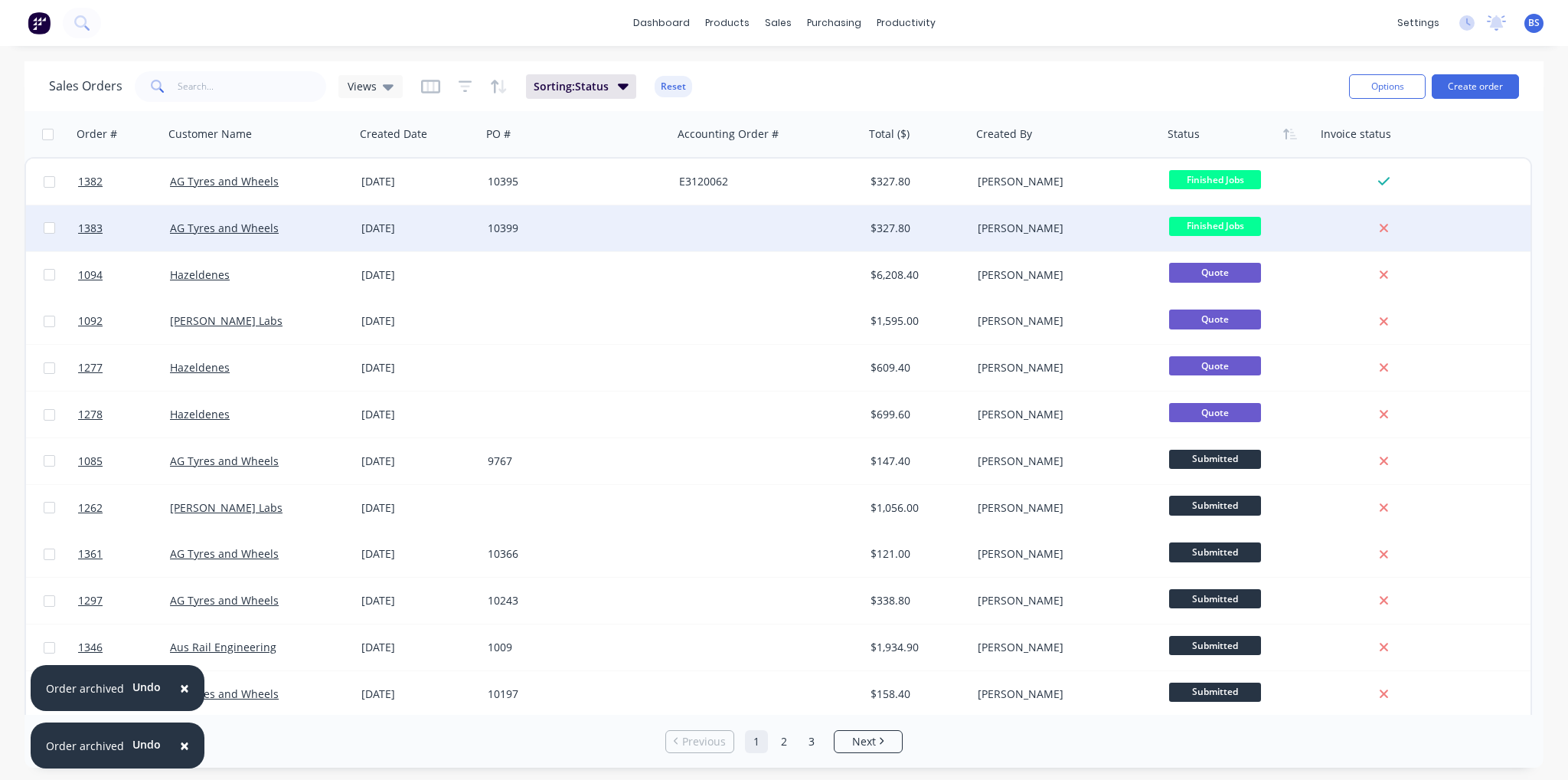
click at [1330, 215] on div at bounding box center [1387, 228] width 142 height 46
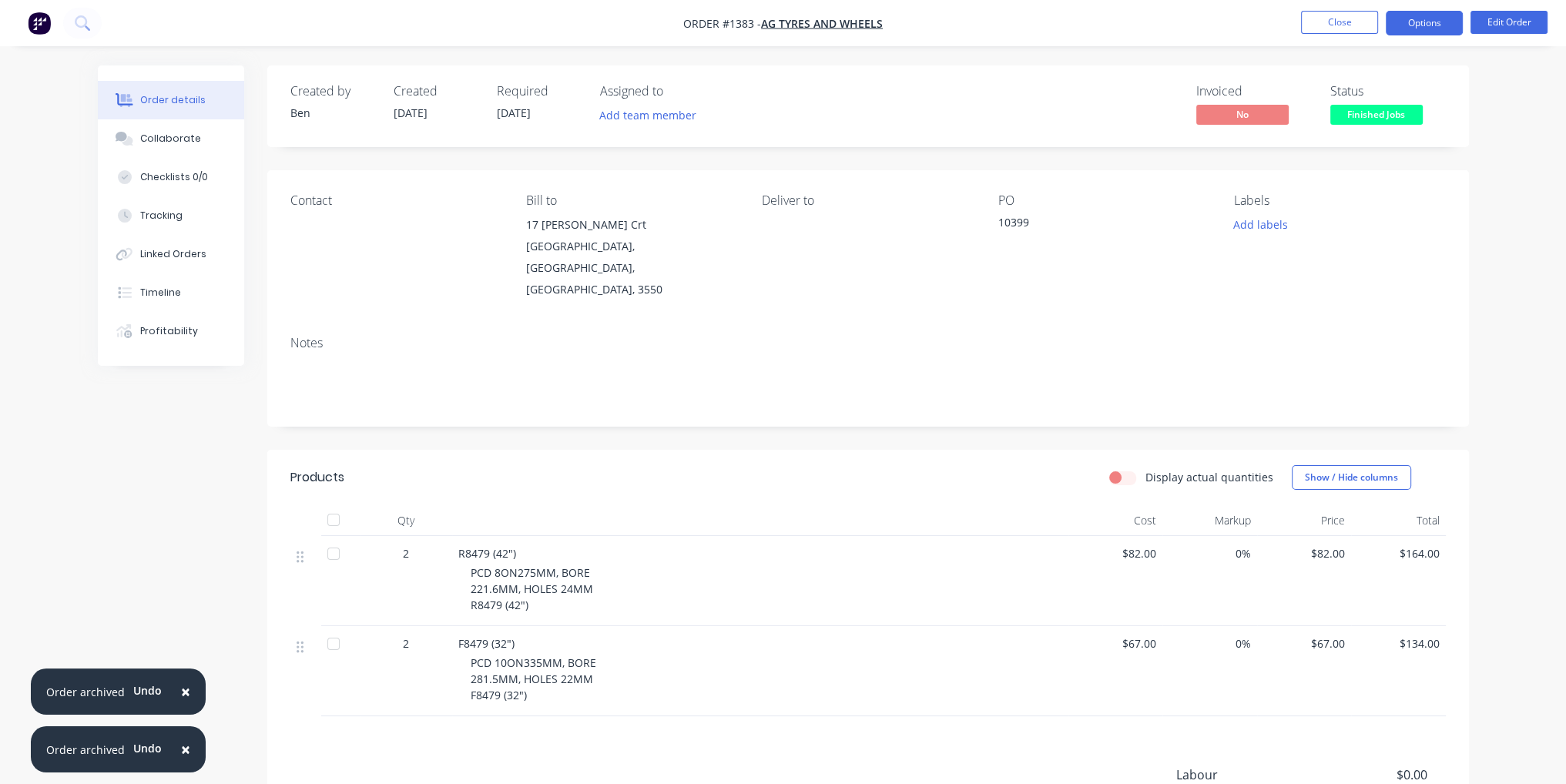
click at [1431, 32] on button "Options" at bounding box center [1424, 23] width 77 height 24
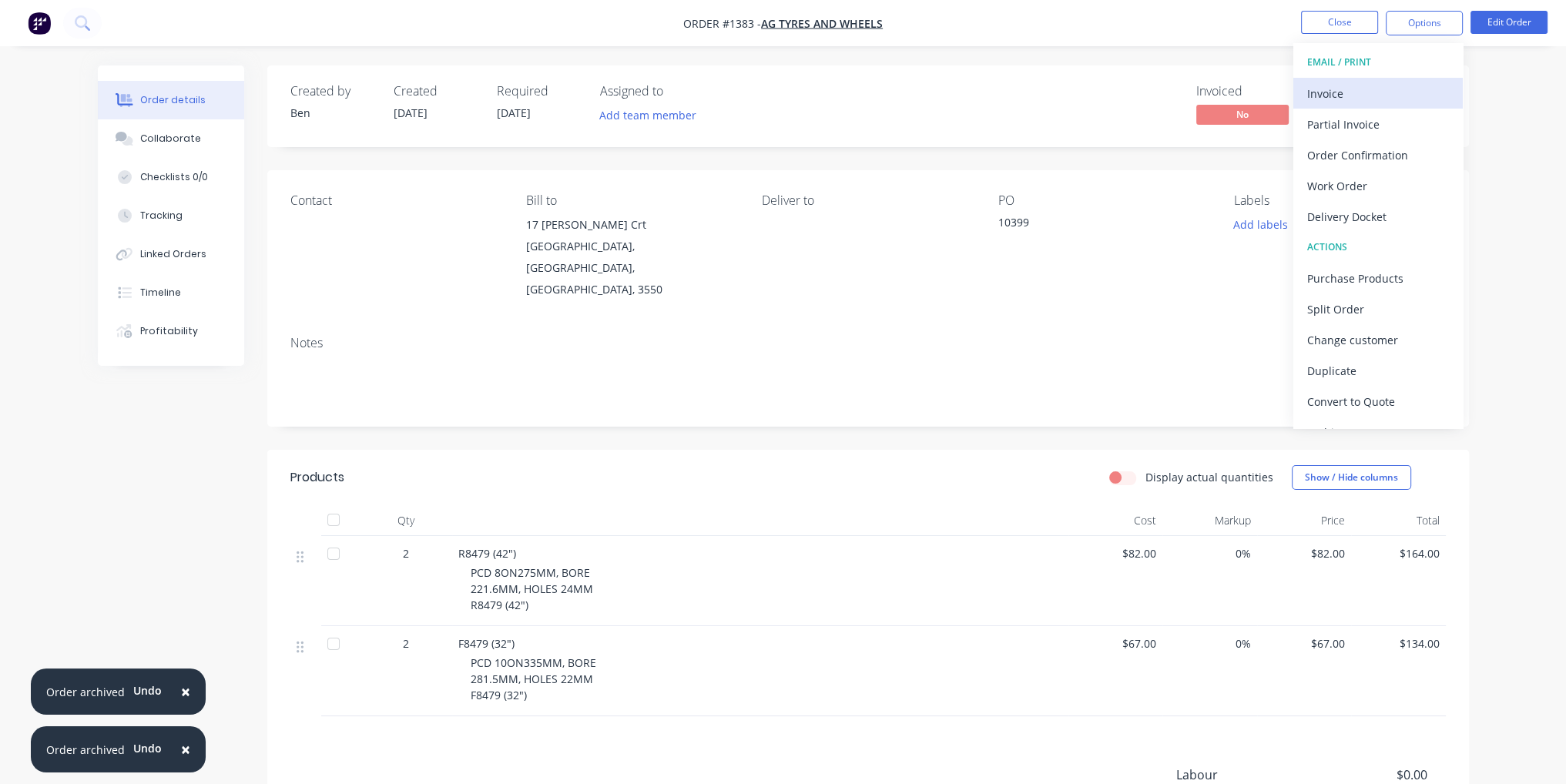
click at [1410, 84] on div "Invoice" at bounding box center [1378, 94] width 142 height 23
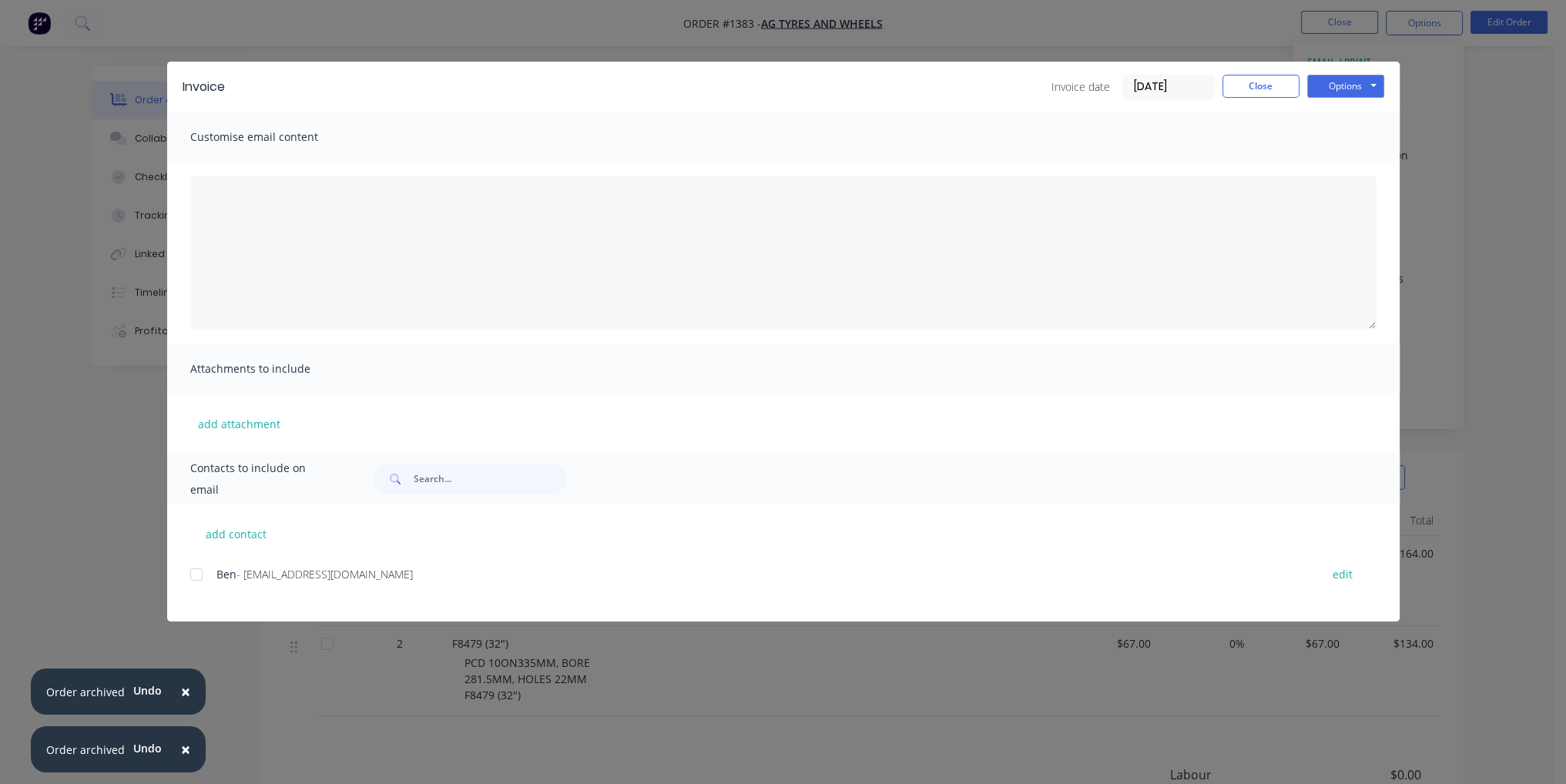
click at [196, 576] on div at bounding box center [196, 574] width 31 height 31
click at [1354, 90] on button "Options" at bounding box center [1345, 86] width 77 height 23
click at [1368, 165] on button "Email" at bounding box center [1356, 164] width 99 height 25
click at [1268, 87] on button "Close" at bounding box center [1261, 86] width 77 height 23
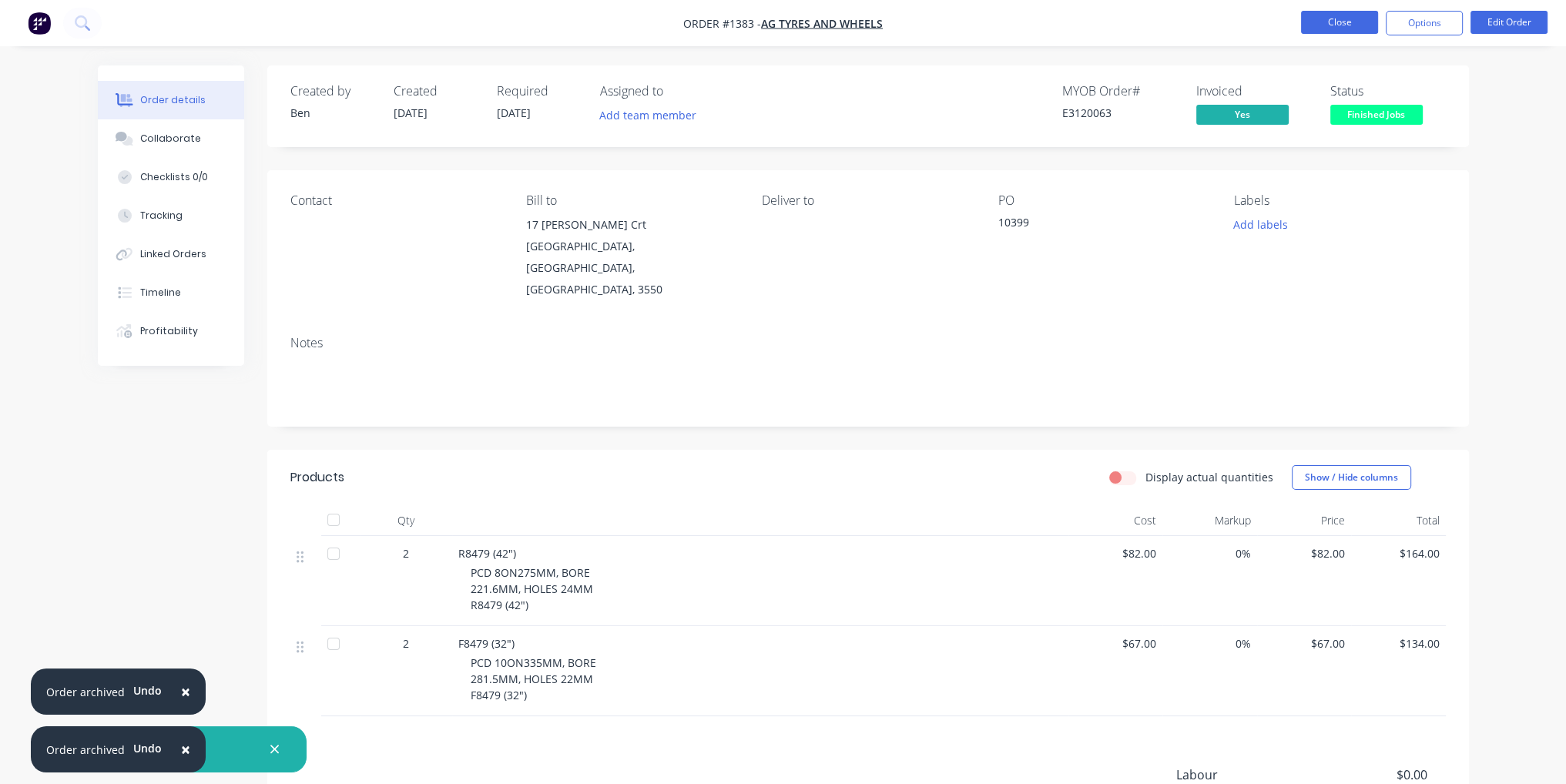
click at [1354, 25] on button "Close" at bounding box center [1339, 22] width 77 height 23
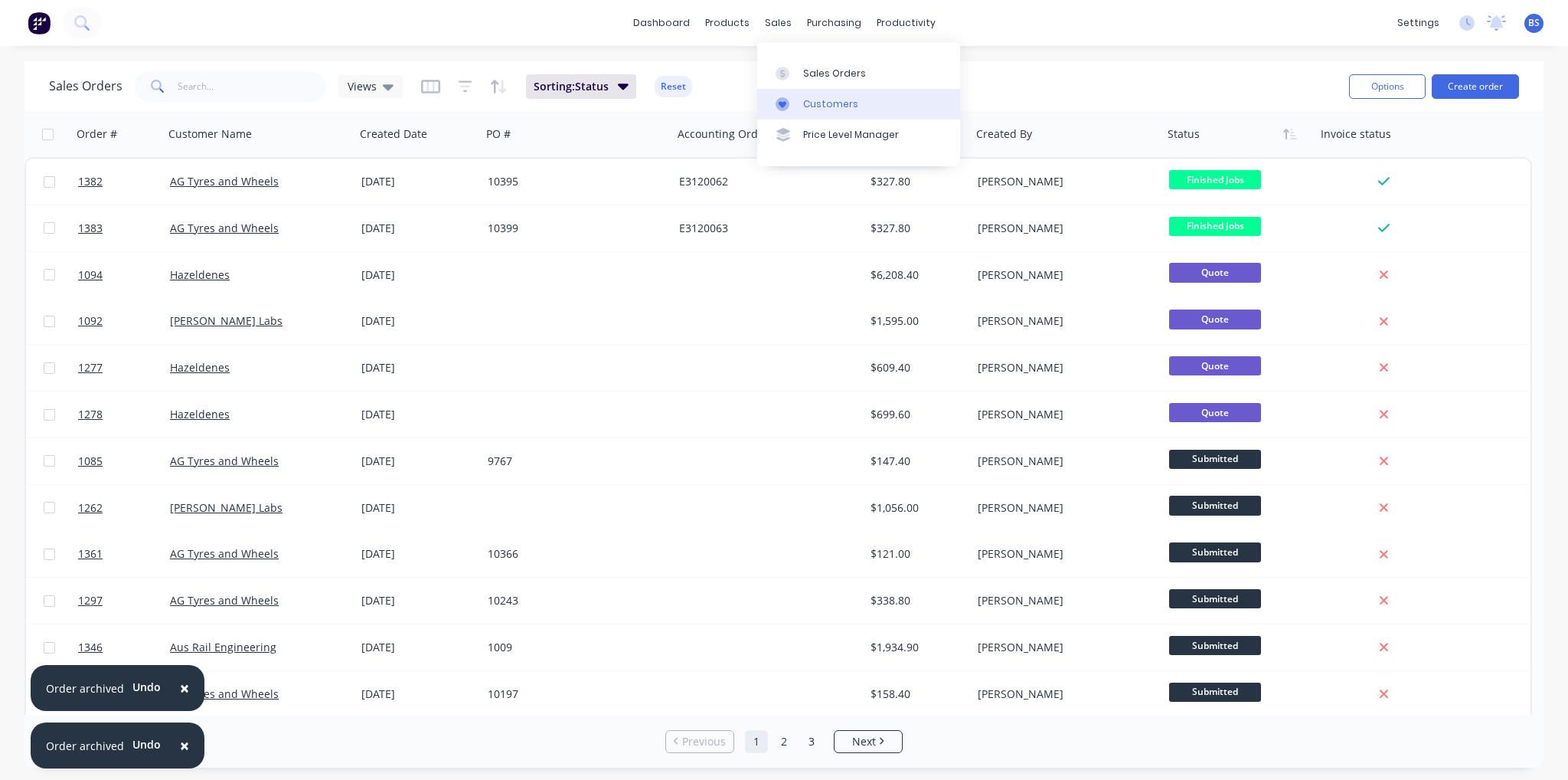
click at [794, 99] on div at bounding box center [787, 104] width 23 height 14
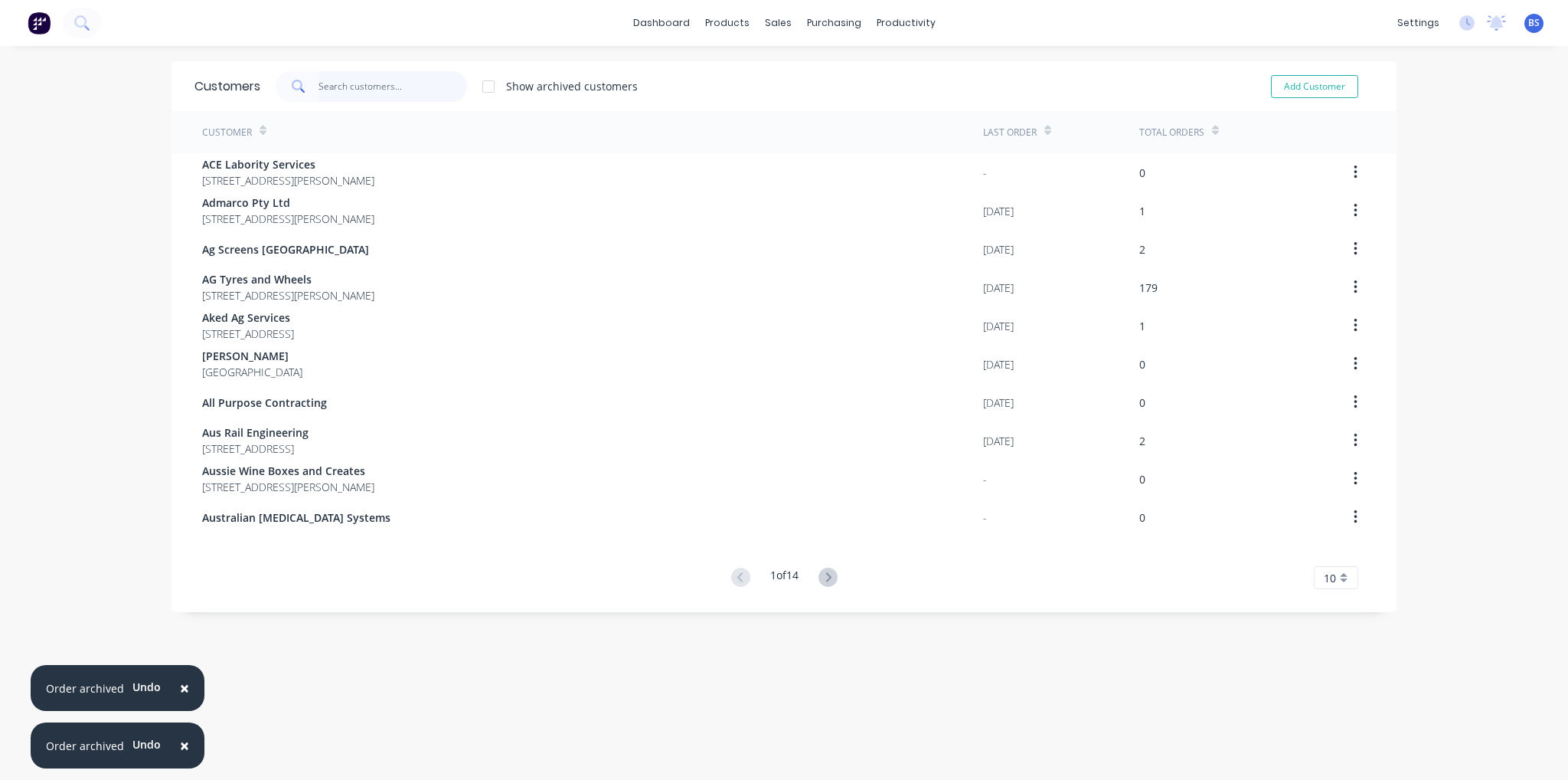
click at [429, 80] on input "text" at bounding box center [393, 86] width 150 height 30
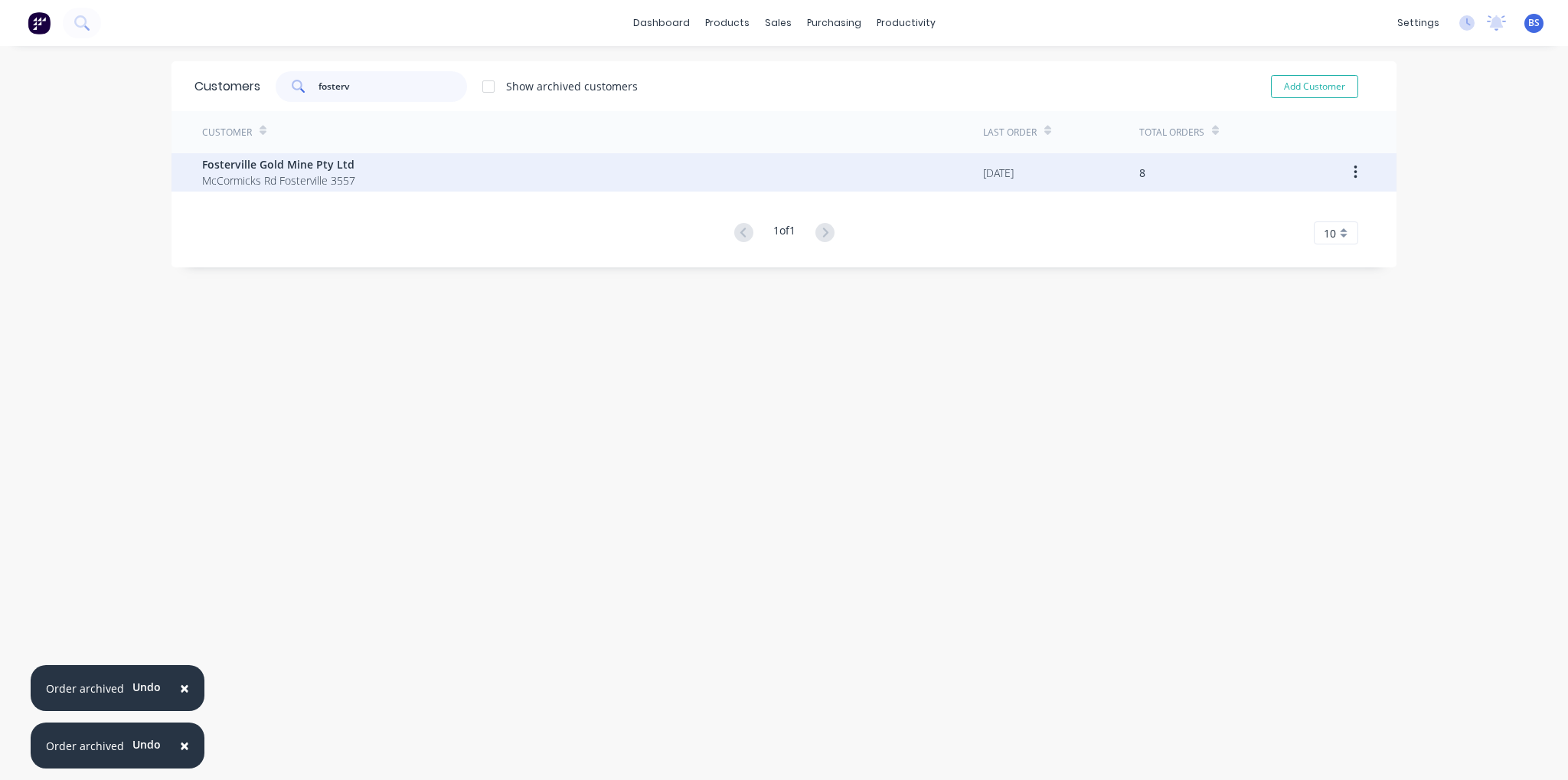
type input "fosterv"
click at [311, 165] on span "Fosterville Gold Mine Pty Ltd" at bounding box center [278, 165] width 153 height 16
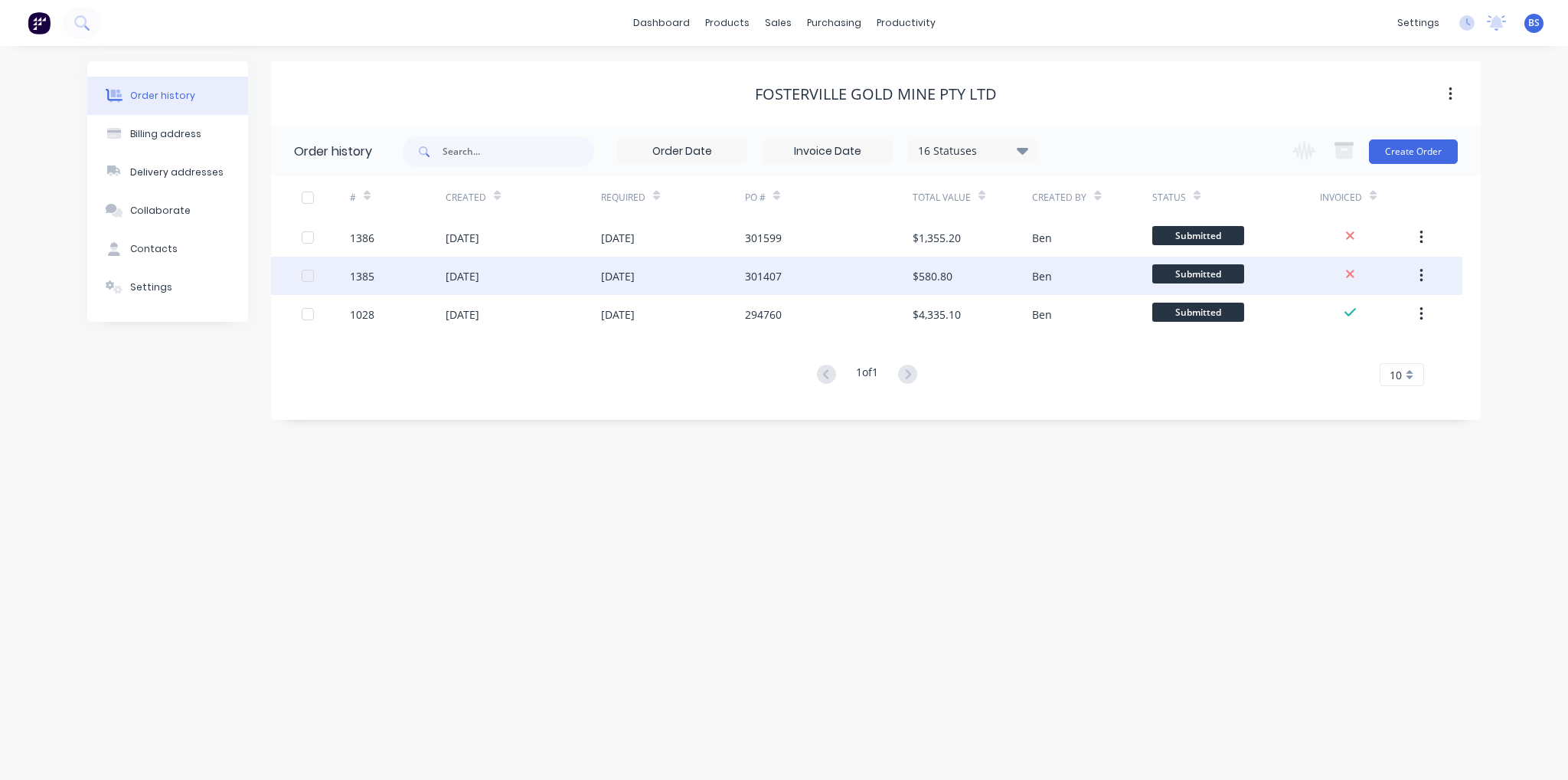
click at [479, 277] on div "[DATE]" at bounding box center [462, 276] width 34 height 16
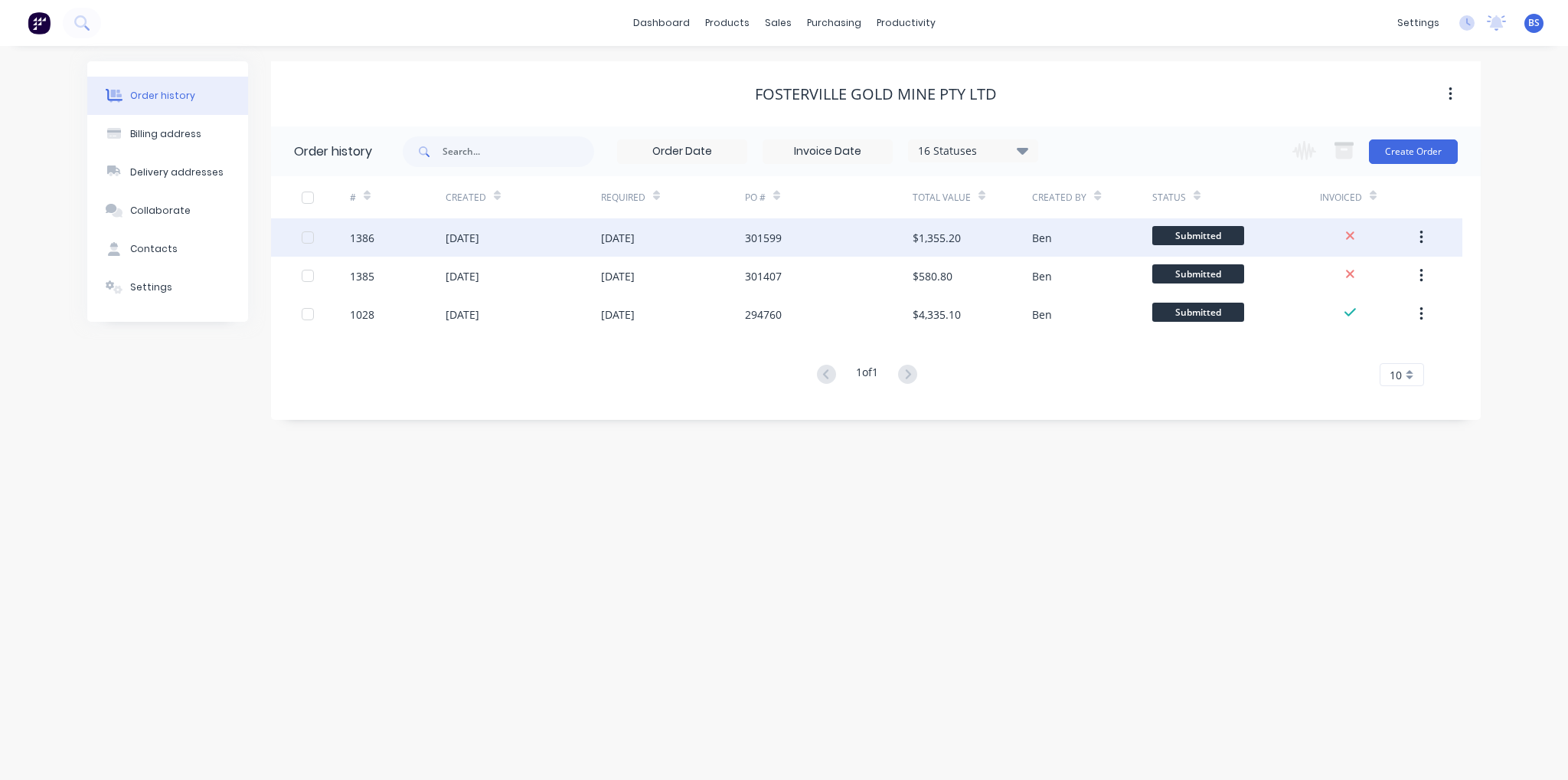
click at [635, 244] on div "[DATE]" at bounding box center [618, 238] width 34 height 16
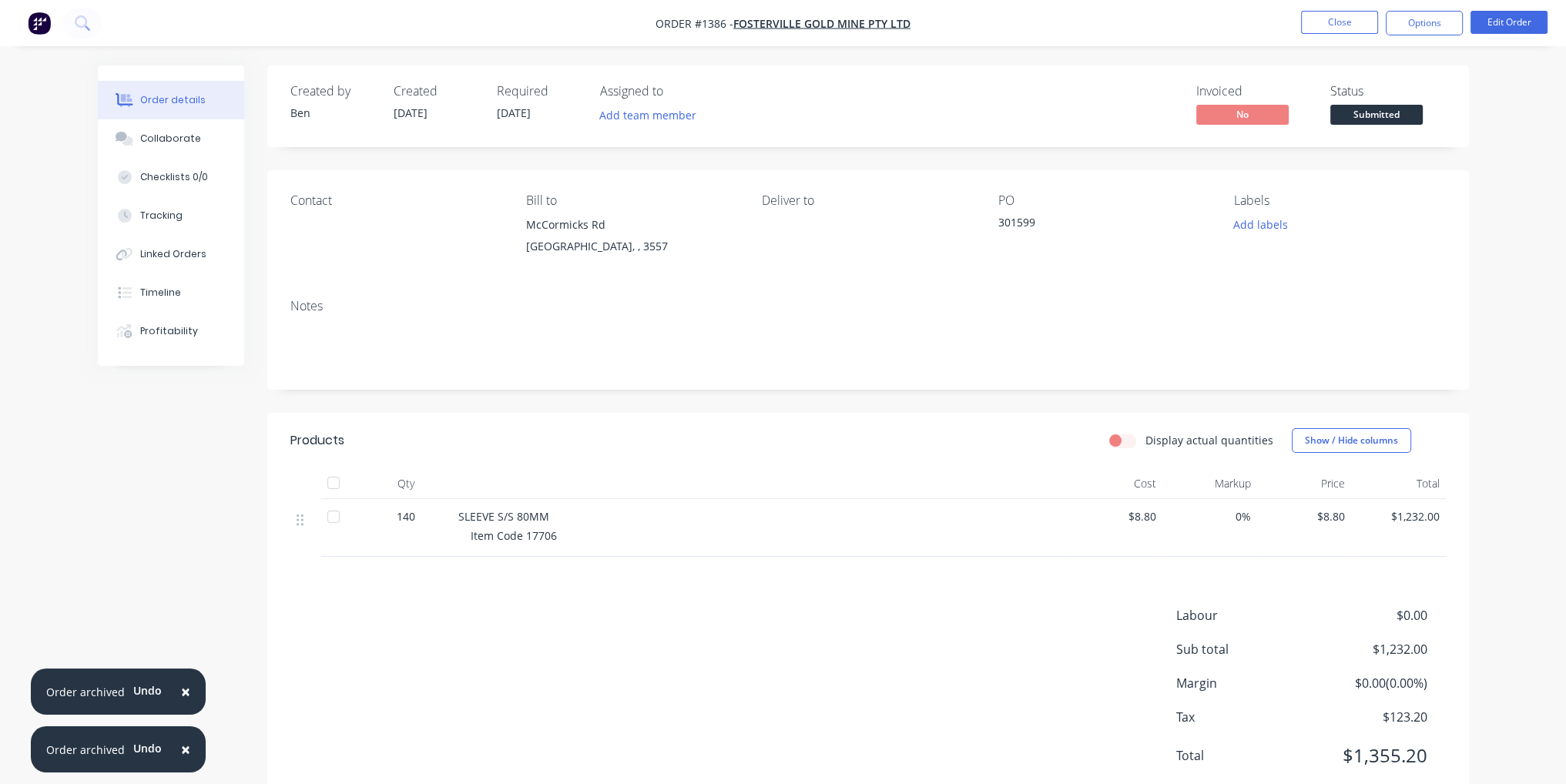
click at [1400, 111] on span "Submitted" at bounding box center [1377, 115] width 93 height 19
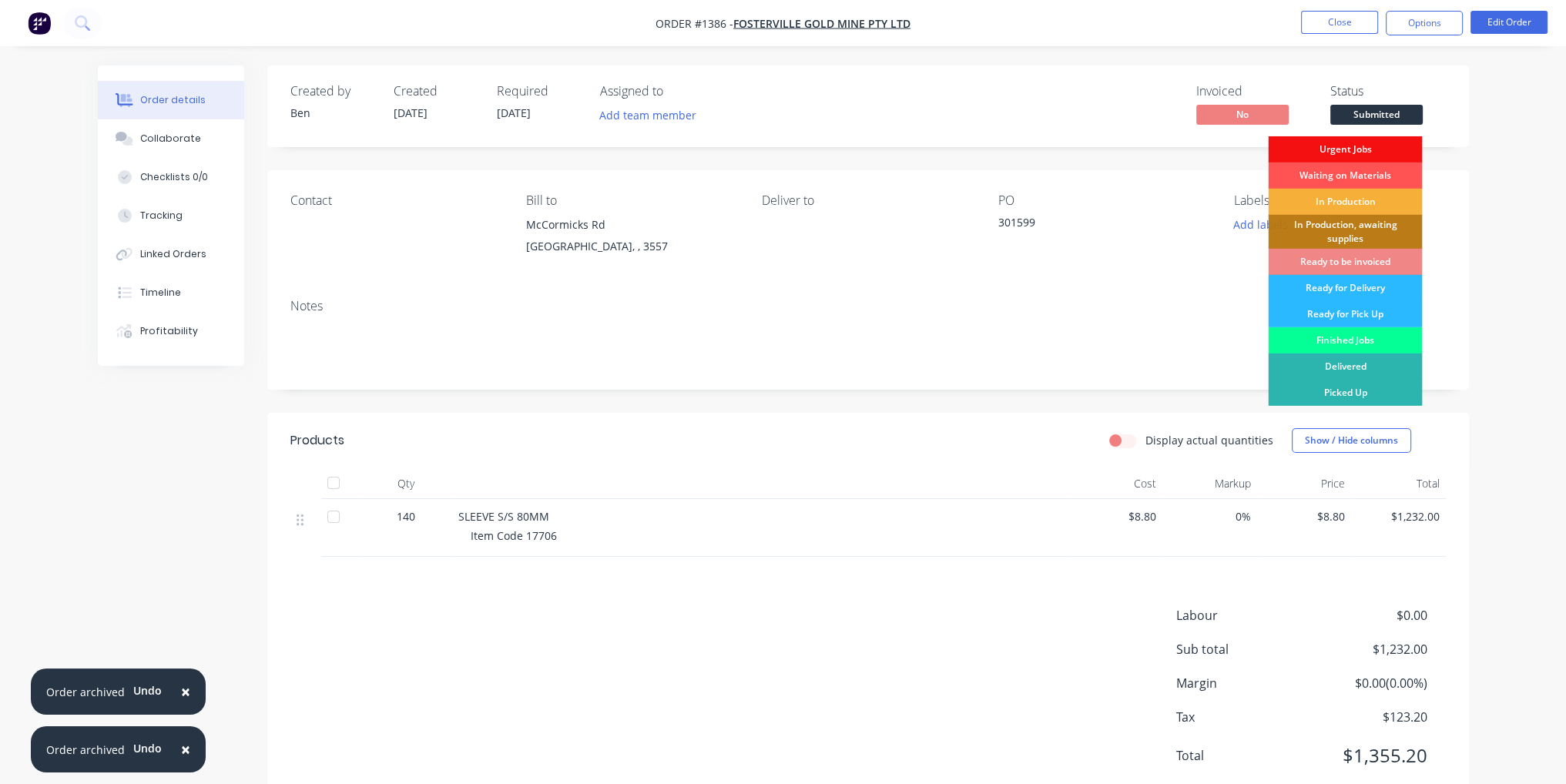
click at [1365, 345] on div "Finished Jobs" at bounding box center [1345, 340] width 154 height 26
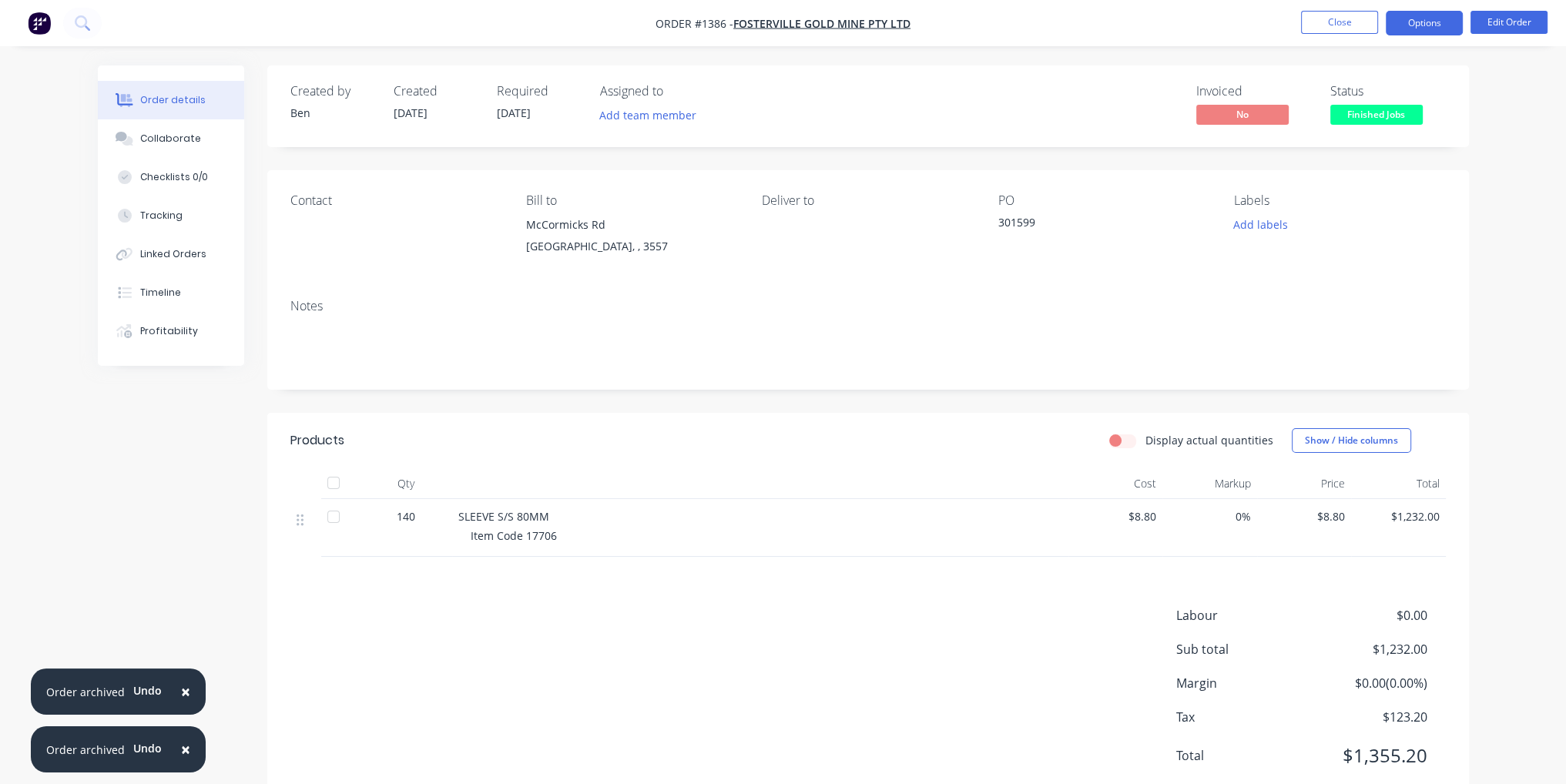
click at [1411, 33] on button "Options" at bounding box center [1424, 23] width 77 height 24
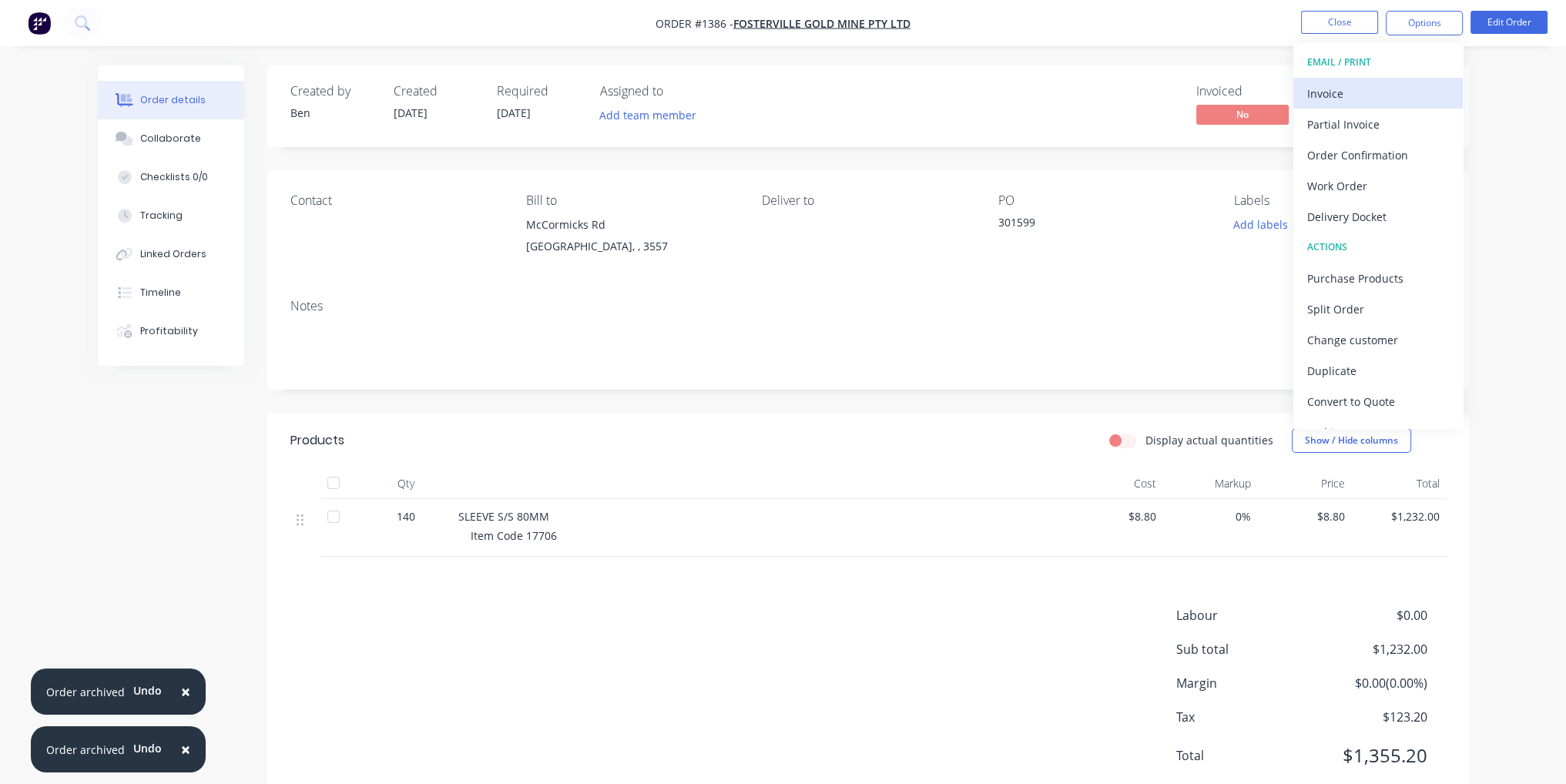
click at [1404, 85] on div "Invoice" at bounding box center [1378, 94] width 142 height 23
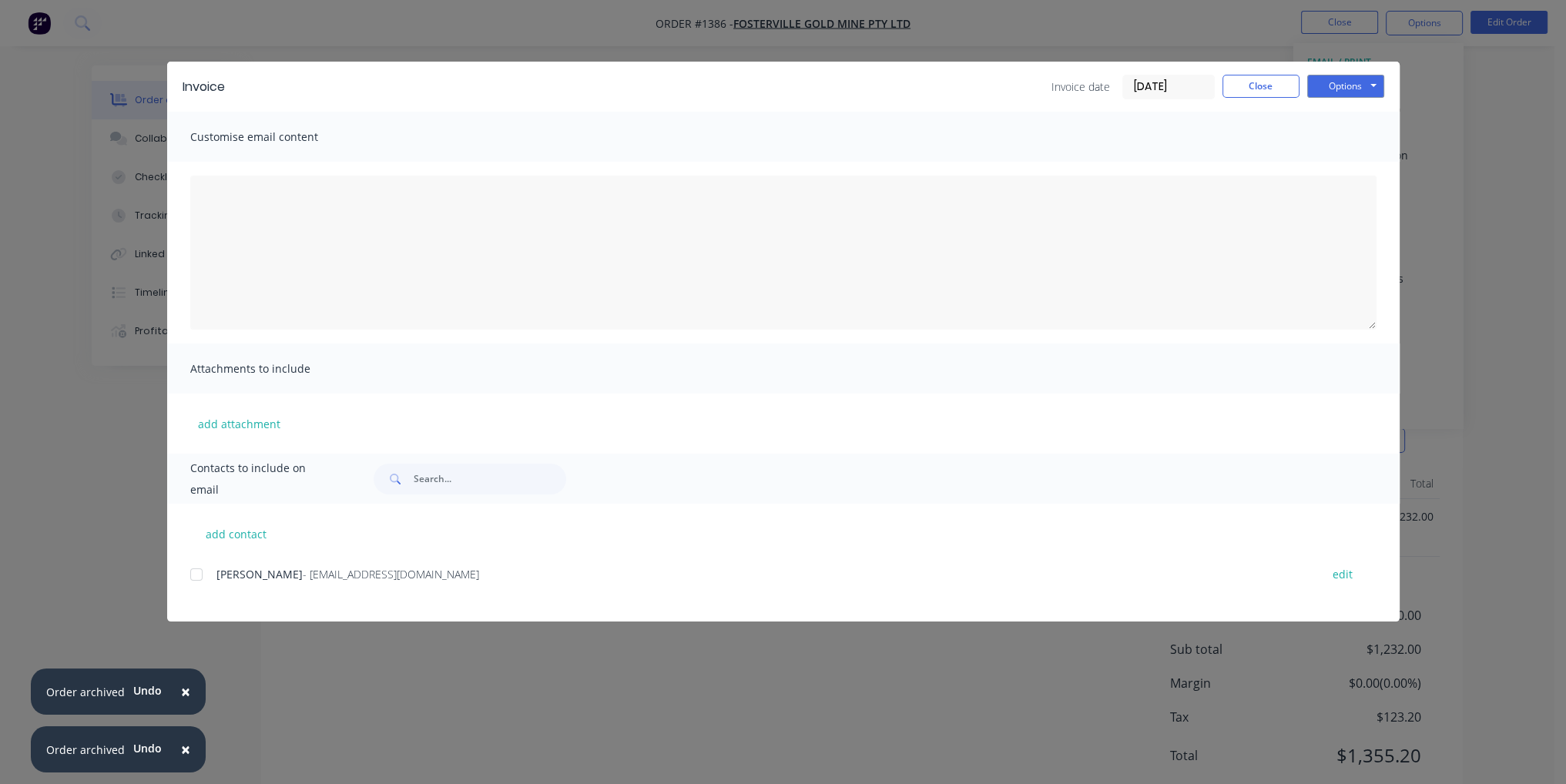
click at [188, 574] on div "add contact [PERSON_NAME] - [PERSON_NAME][EMAIL_ADDRESS][DOMAIN_NAME] edit" at bounding box center [783, 563] width 1232 height 118
click at [204, 569] on div at bounding box center [196, 574] width 31 height 31
click at [1360, 91] on button "Options" at bounding box center [1345, 86] width 77 height 23
click at [1372, 165] on button "Email" at bounding box center [1356, 164] width 99 height 25
click at [1240, 93] on button "Close" at bounding box center [1261, 86] width 77 height 23
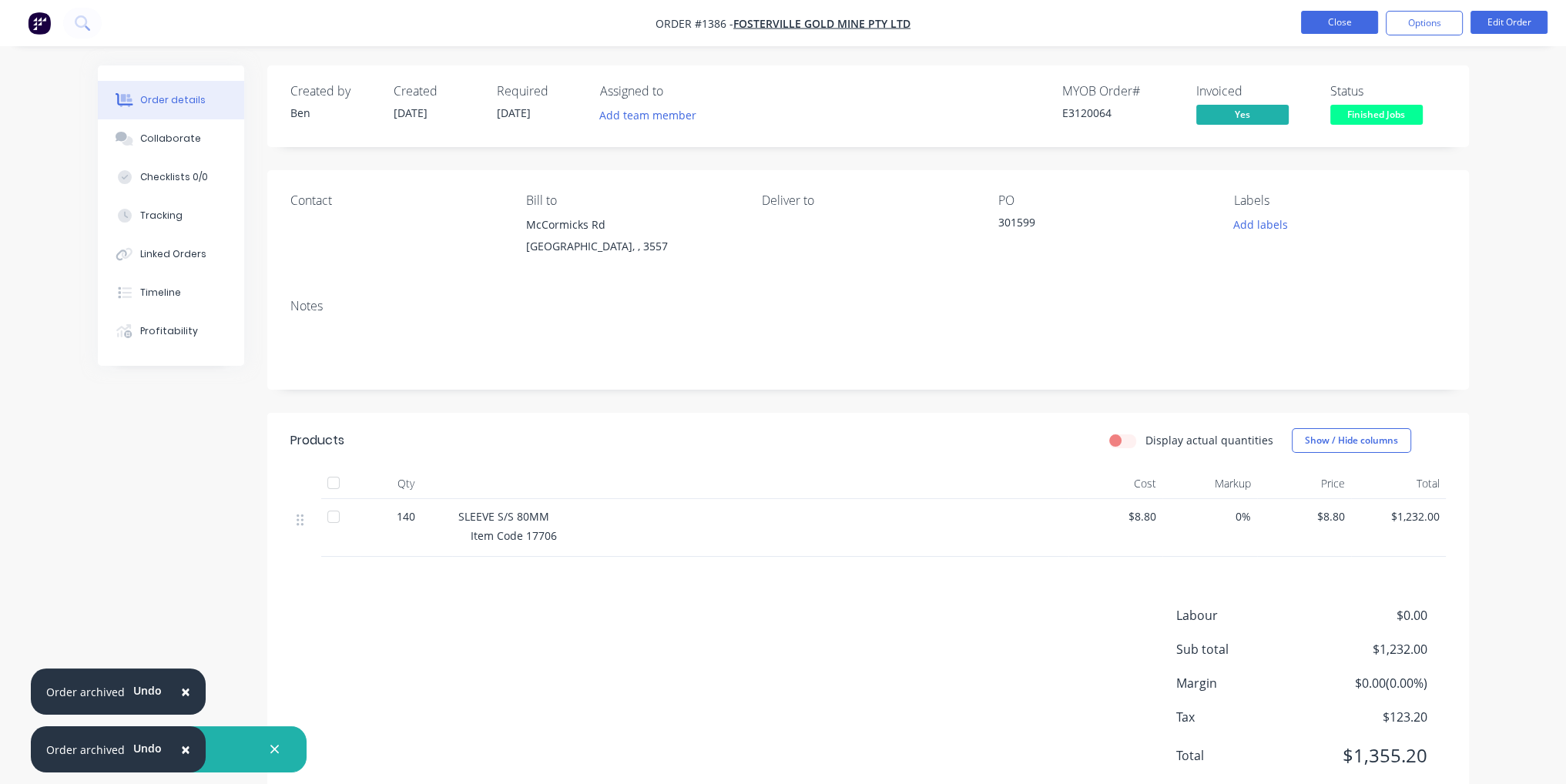
click at [1347, 19] on button "Close" at bounding box center [1339, 22] width 77 height 23
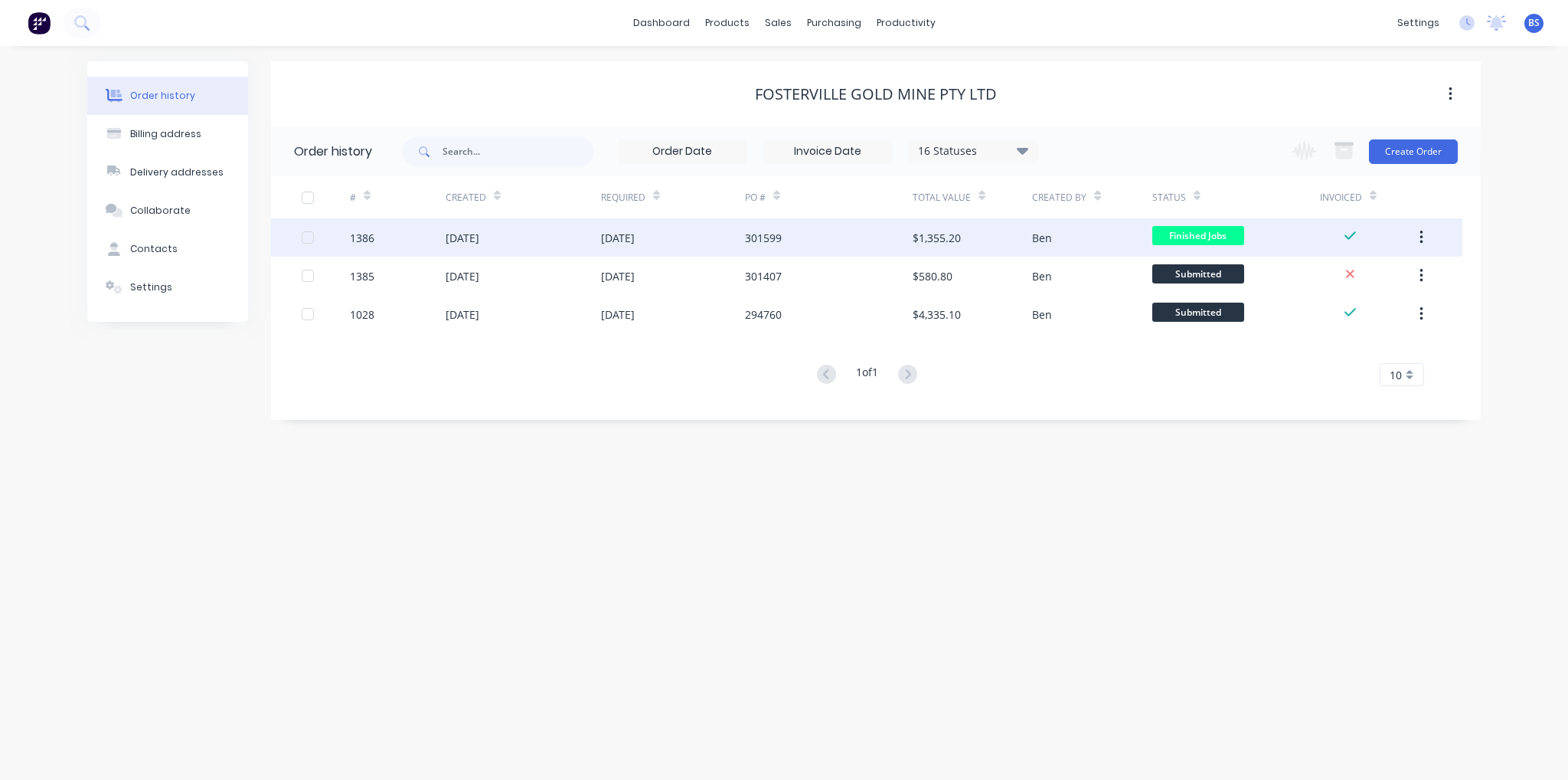
click at [1426, 239] on button "button" at bounding box center [1421, 238] width 36 height 28
click at [1399, 283] on div "Archive" at bounding box center [1367, 278] width 118 height 23
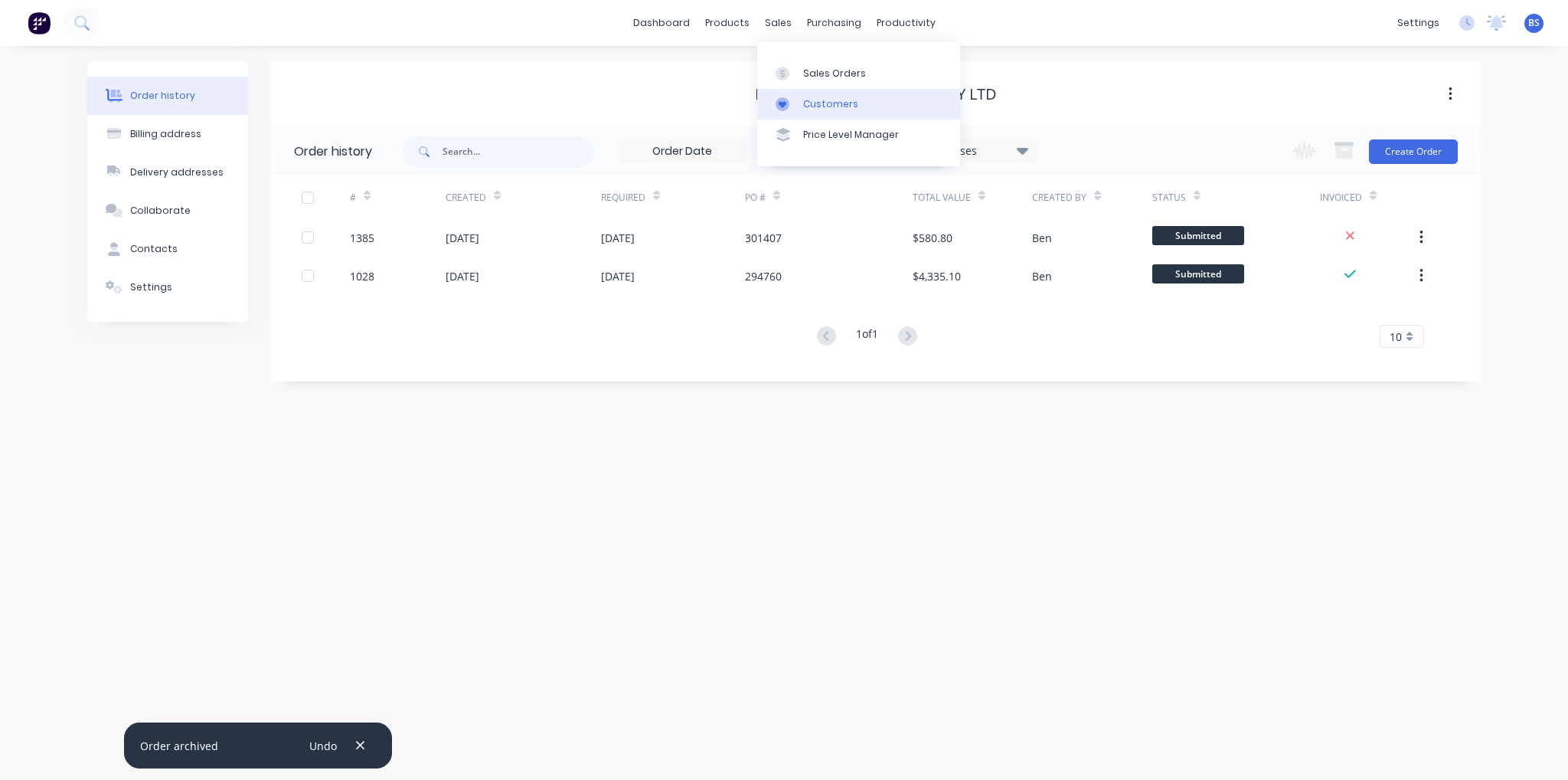
click at [828, 102] on div "Customers" at bounding box center [830, 104] width 55 height 14
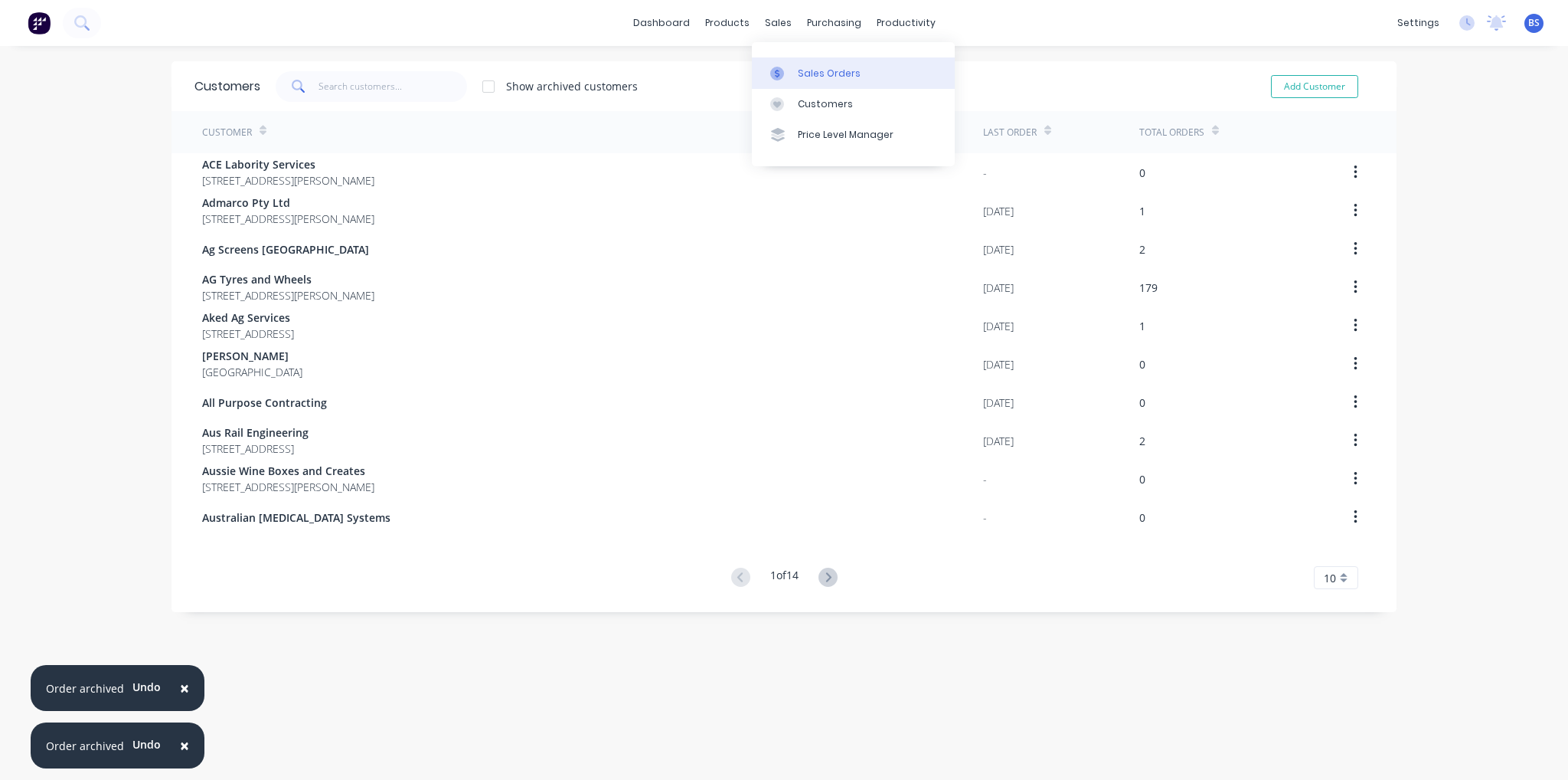
click at [801, 65] on link "Sales Orders" at bounding box center [853, 72] width 203 height 30
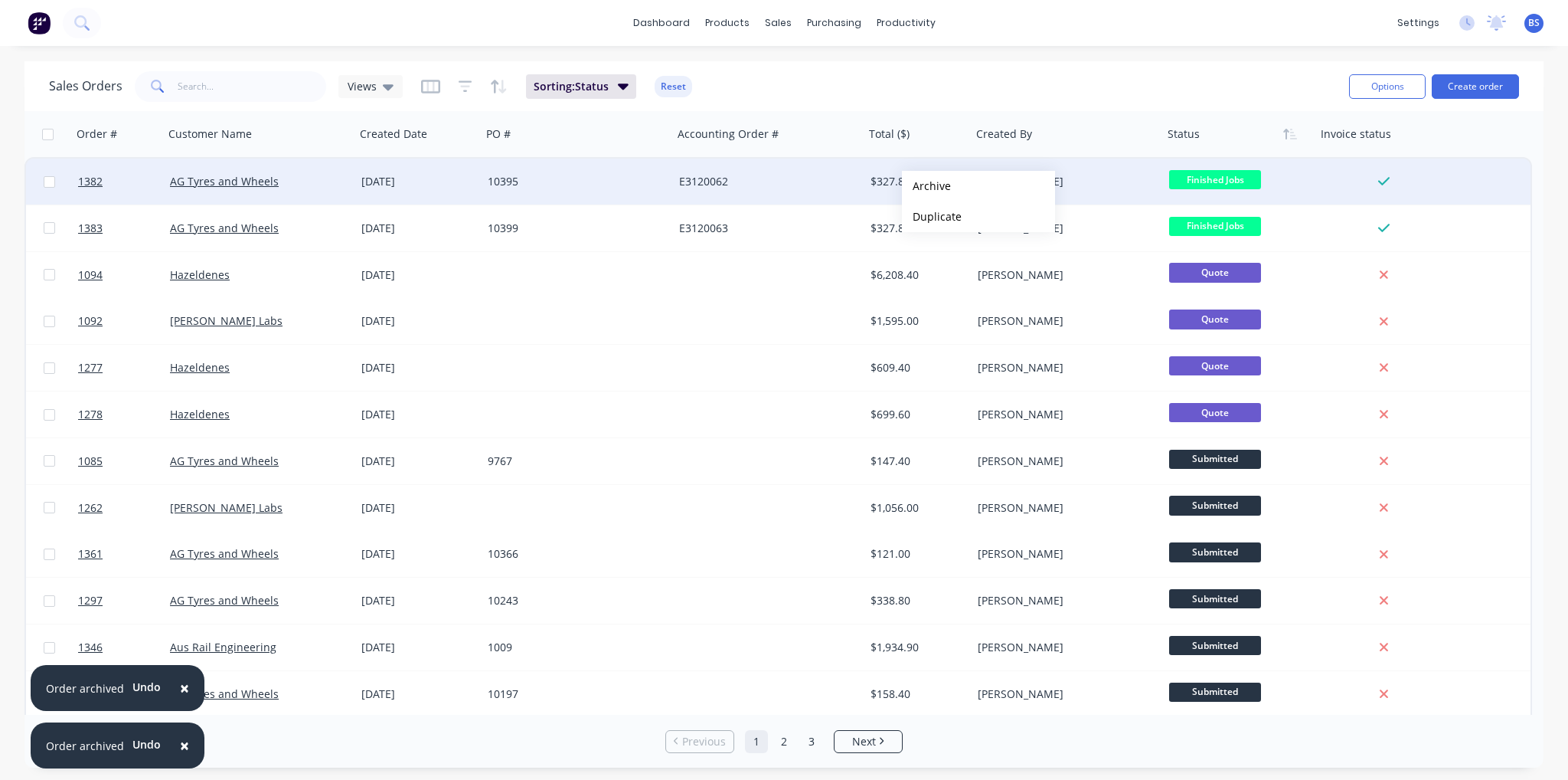
click at [927, 186] on button "Archive" at bounding box center [979, 185] width 153 height 30
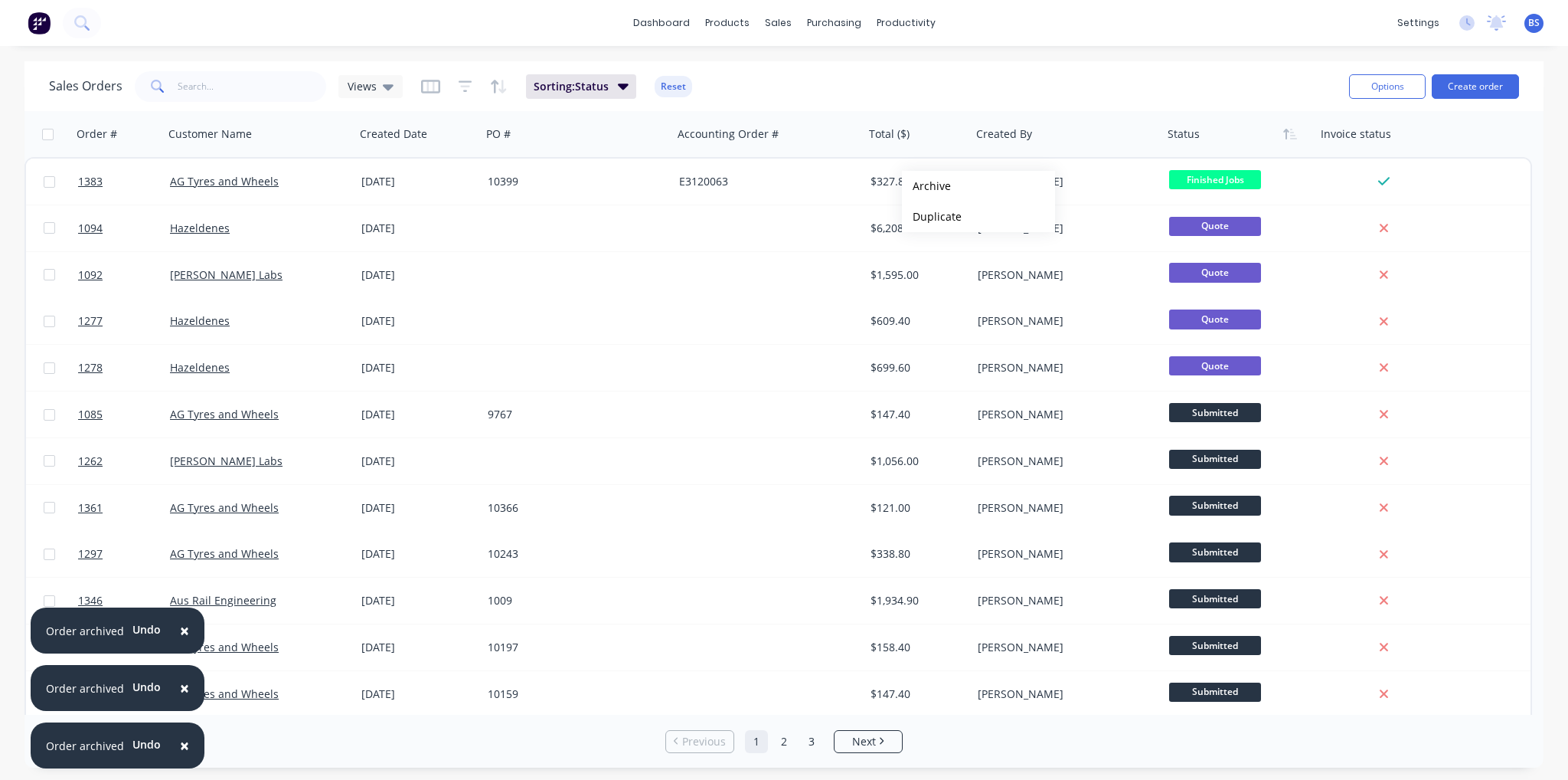
click at [927, 186] on button "Archive" at bounding box center [979, 185] width 153 height 30
